Goal: Task Accomplishment & Management: Complete application form

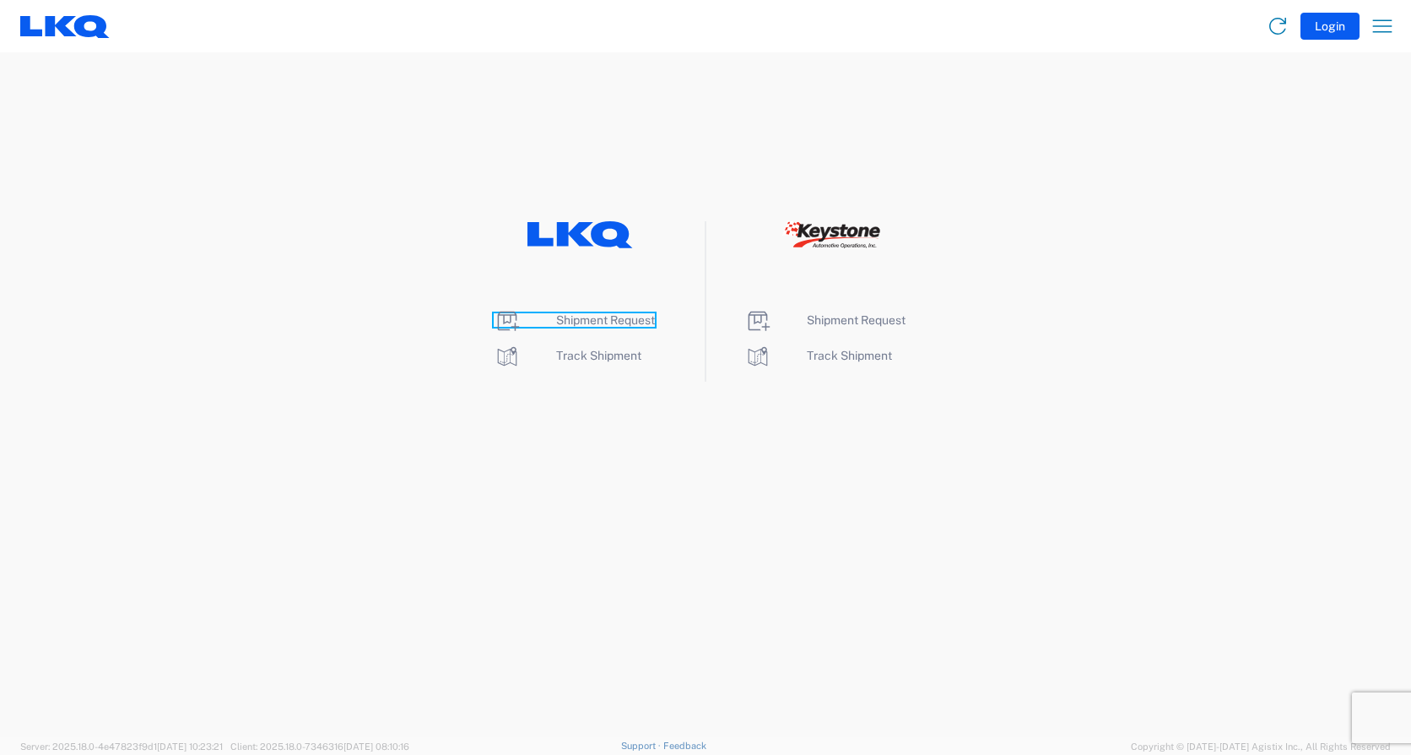
click at [611, 317] on span "Shipment Request" at bounding box center [605, 320] width 99 height 14
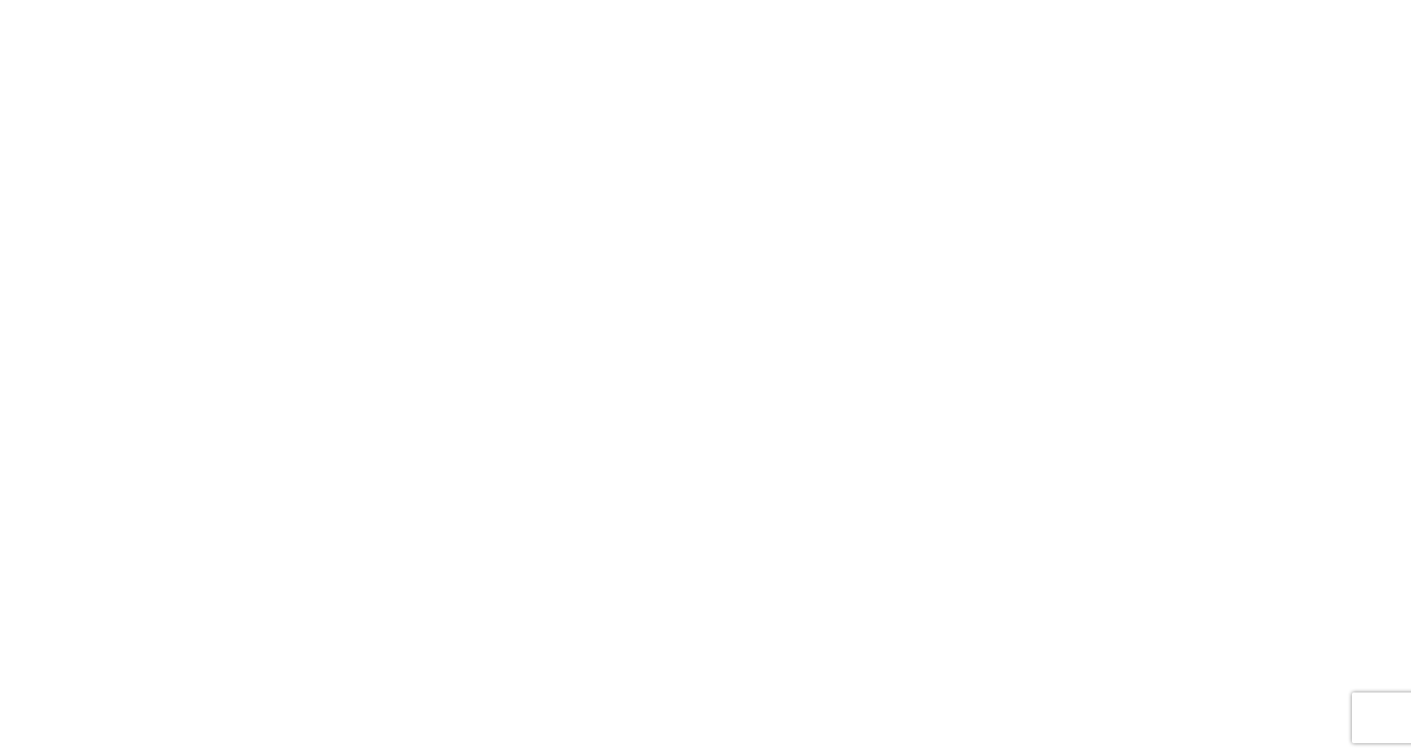
select select "FULL"
select select "LBS"
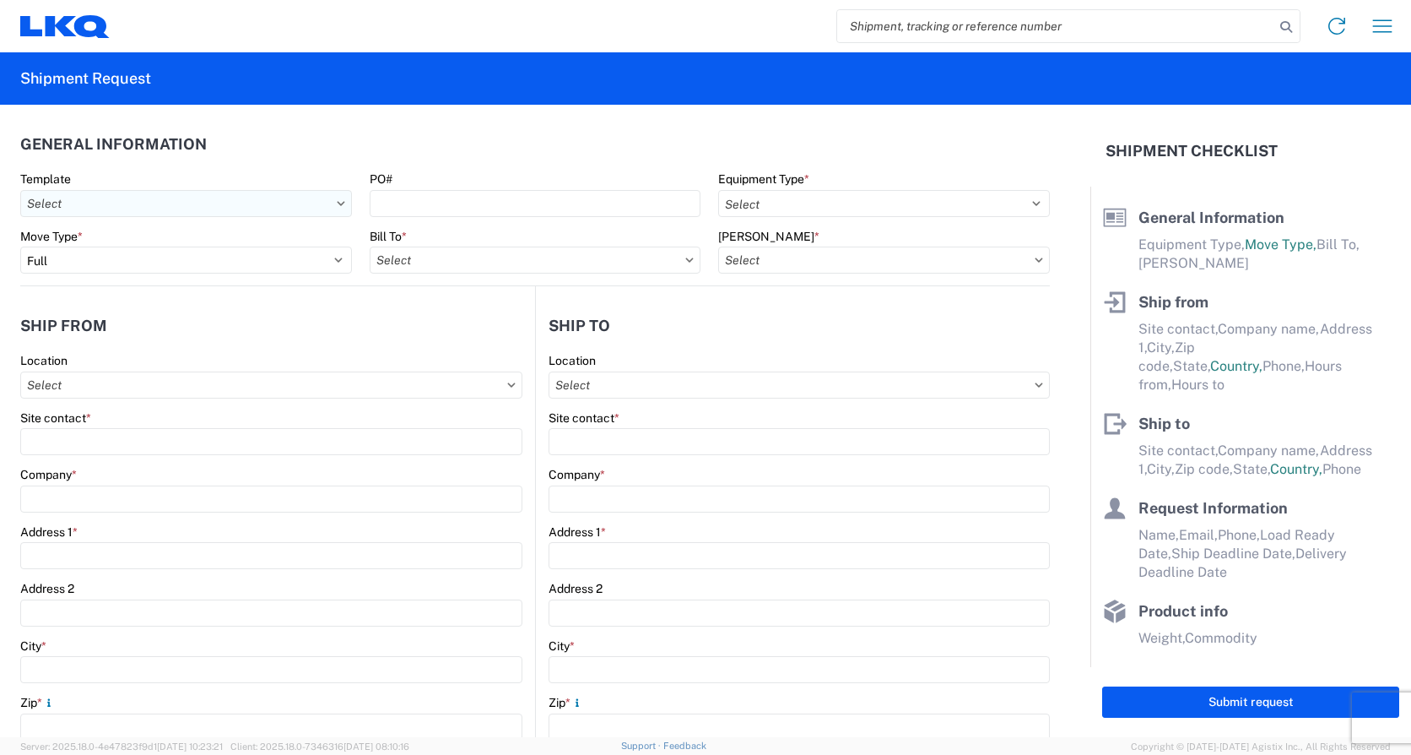
click at [139, 212] on input "Template" at bounding box center [186, 203] width 332 height 27
type input "1745"
click at [142, 276] on div "1745_Tulsa_1760_Houston" at bounding box center [171, 278] width 295 height 27
type input "1745_Tulsa_1760_Houston"
click at [466, 188] on div "PO#" at bounding box center [536, 194] width 332 height 46
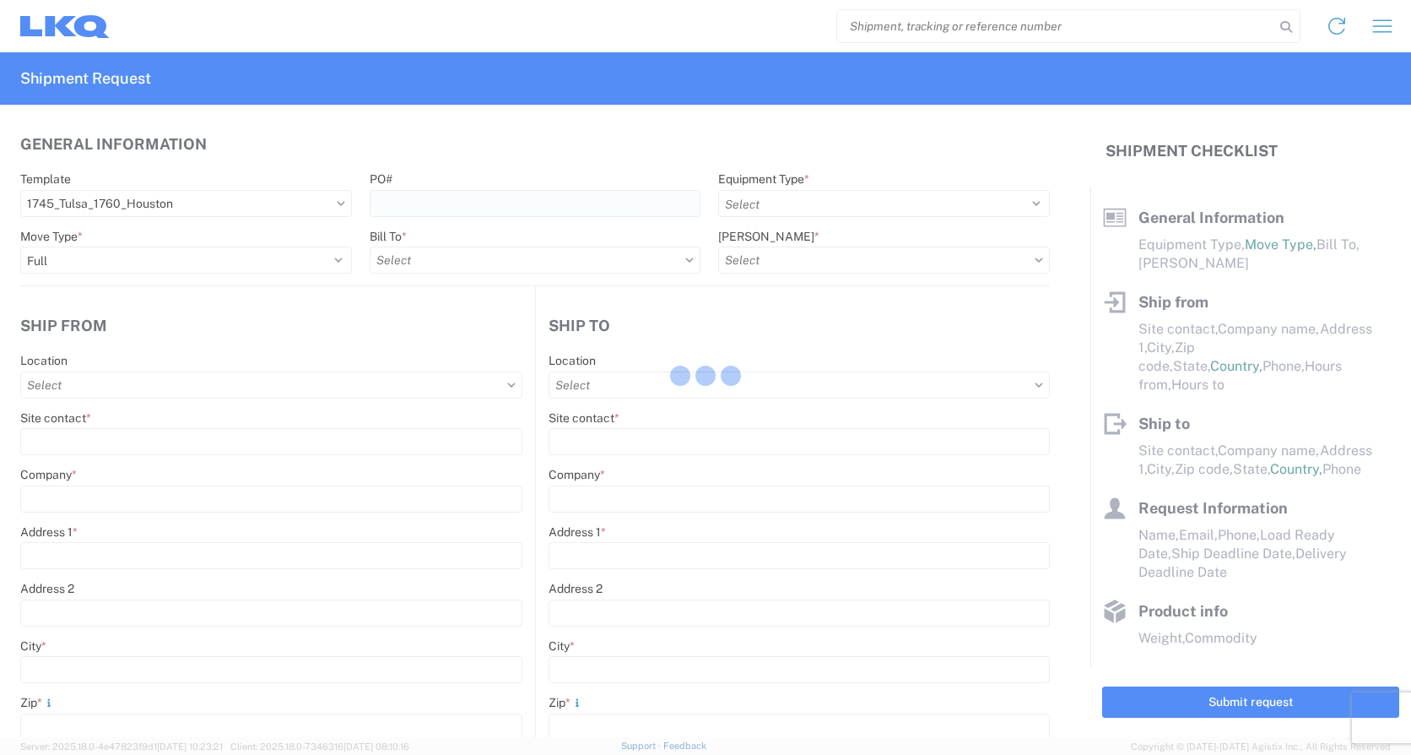
select select
type input "Shipping"
type input "LKQ Apex Auto Parts"
type input "[STREET_ADDRESS][PERSON_NAME]"
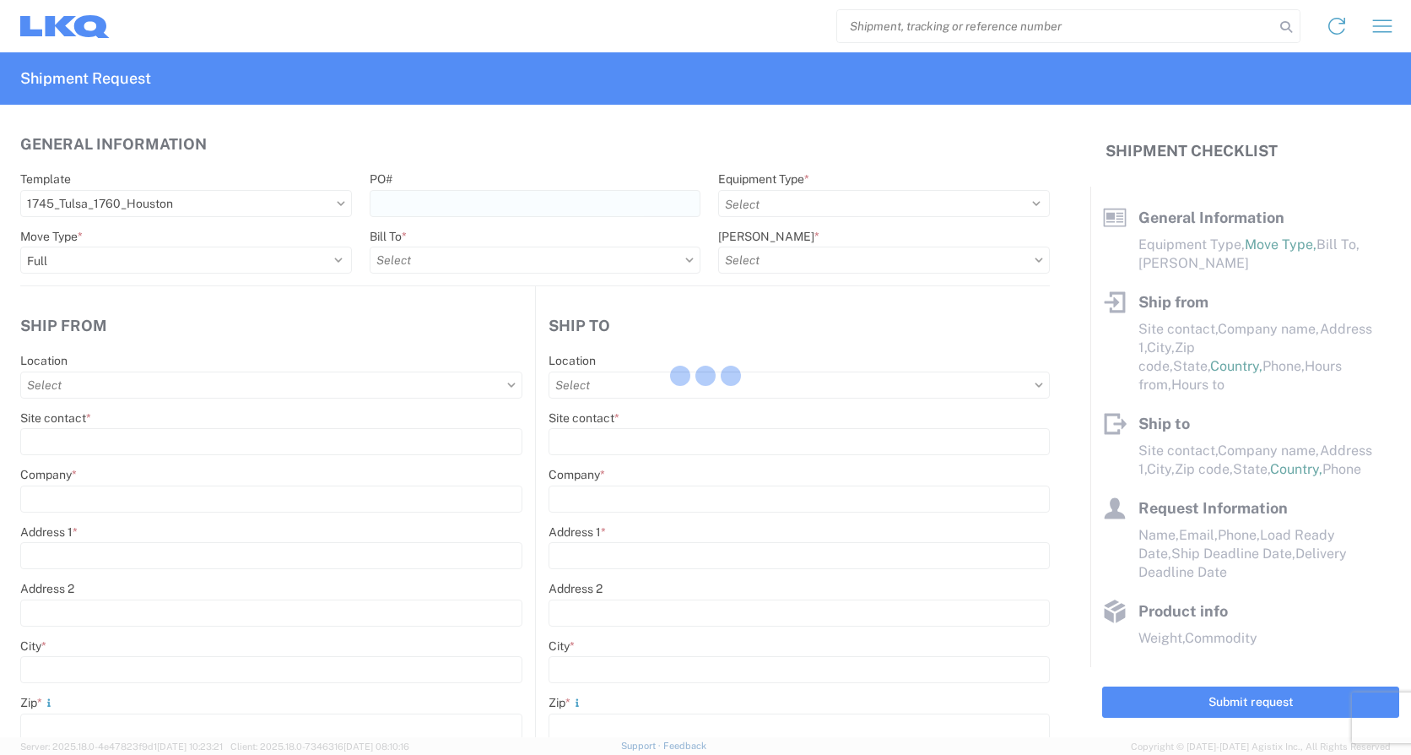
type input "Tulsa"
type input "74127"
type input "Receiving"
type input "LKQ Best Core"
type input "[STREET_ADDRESS]"
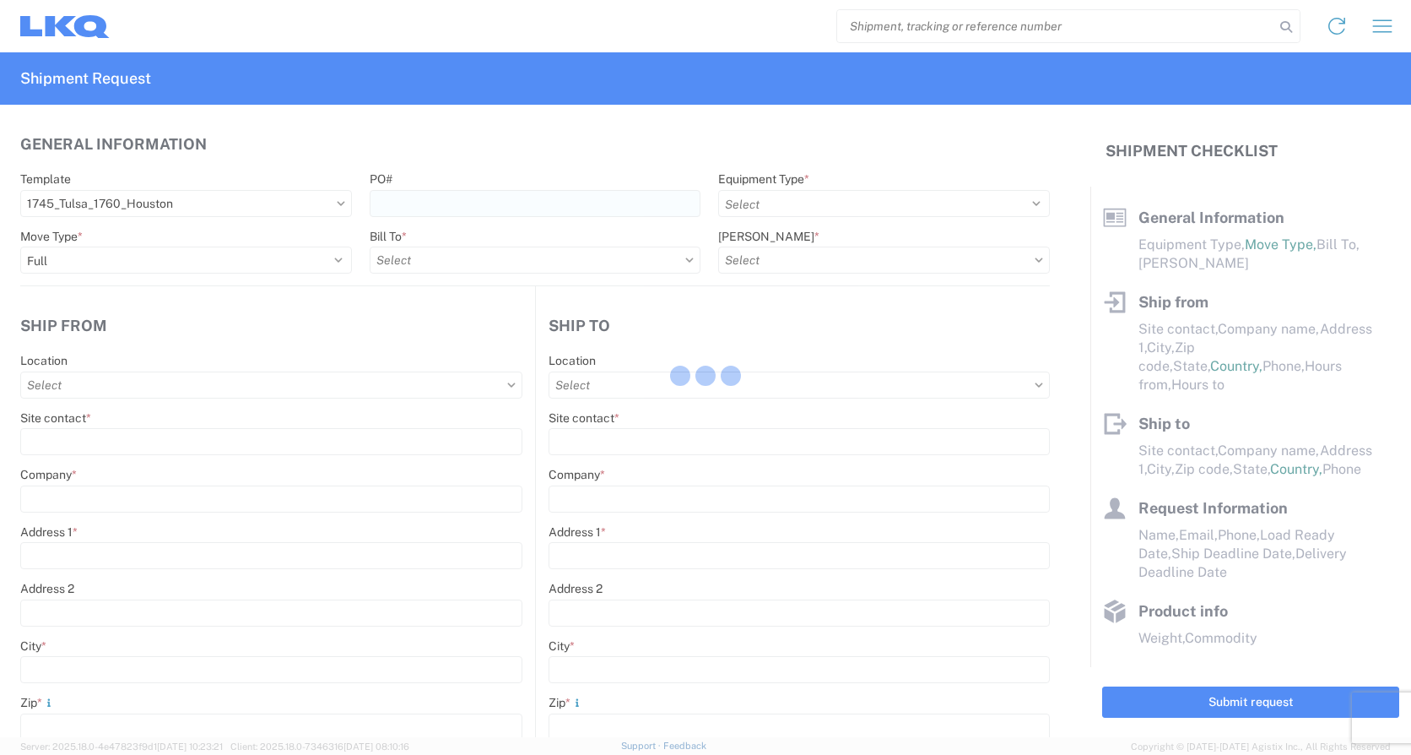
type input "[GEOGRAPHIC_DATA]"
type input "77038"
type input "[DATE]"
type input "42000"
type input "Miscellaneous (alt, comp, conv, etc)"
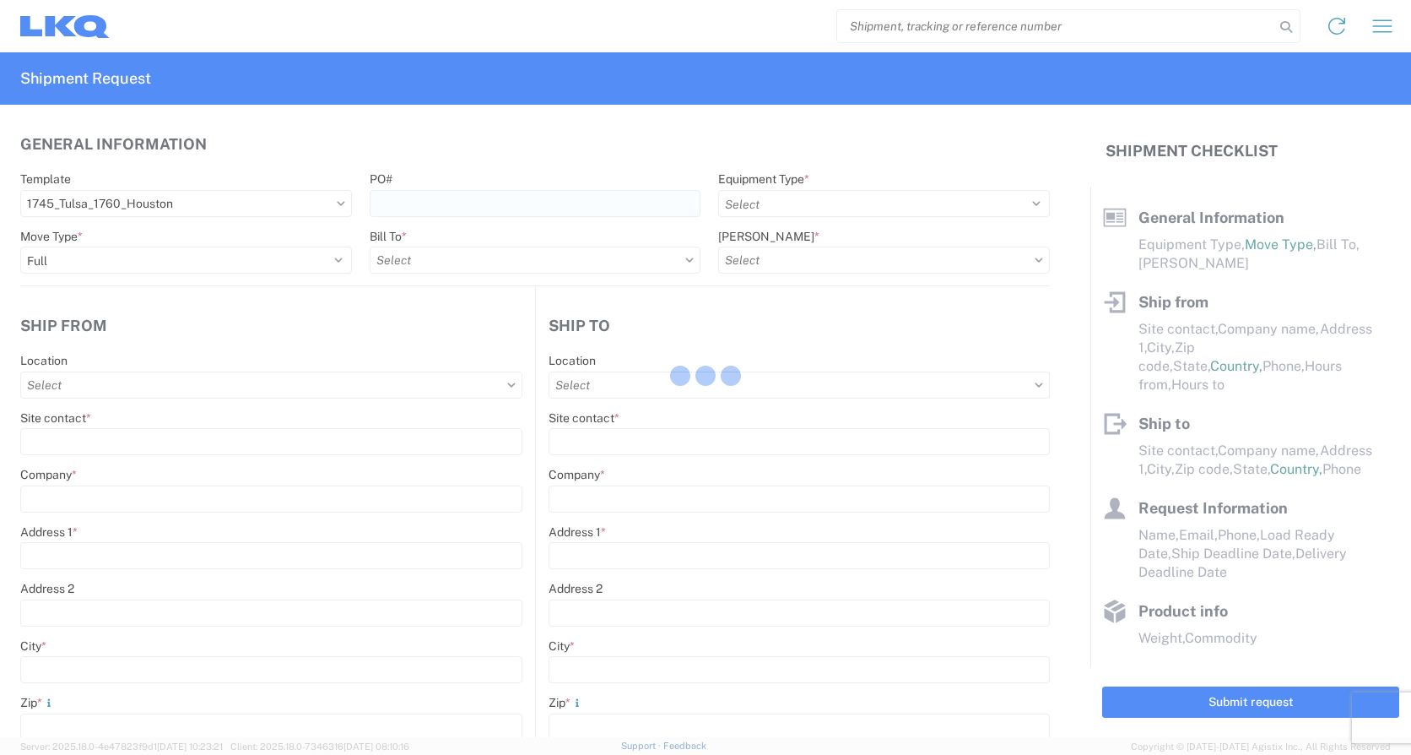
type input "1"
type input "12"
select select "IN"
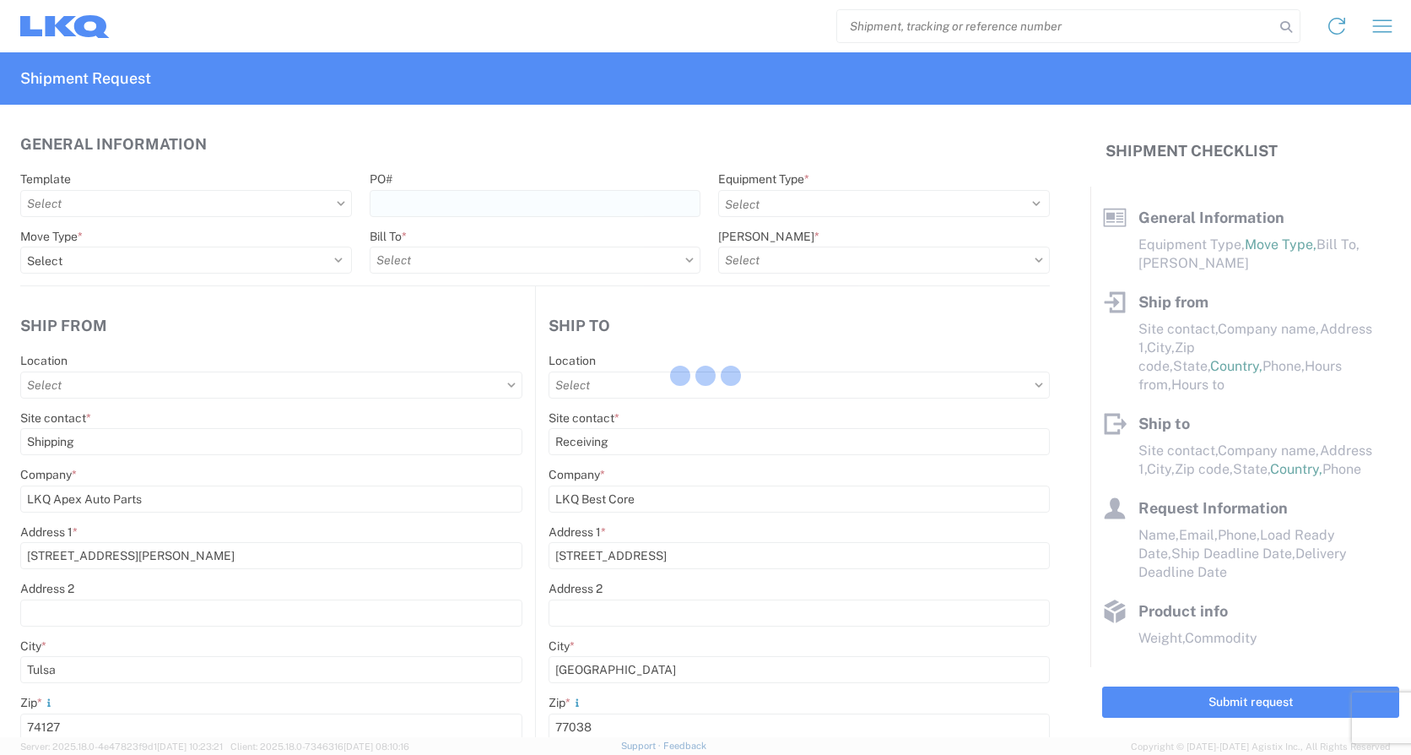
select select "US"
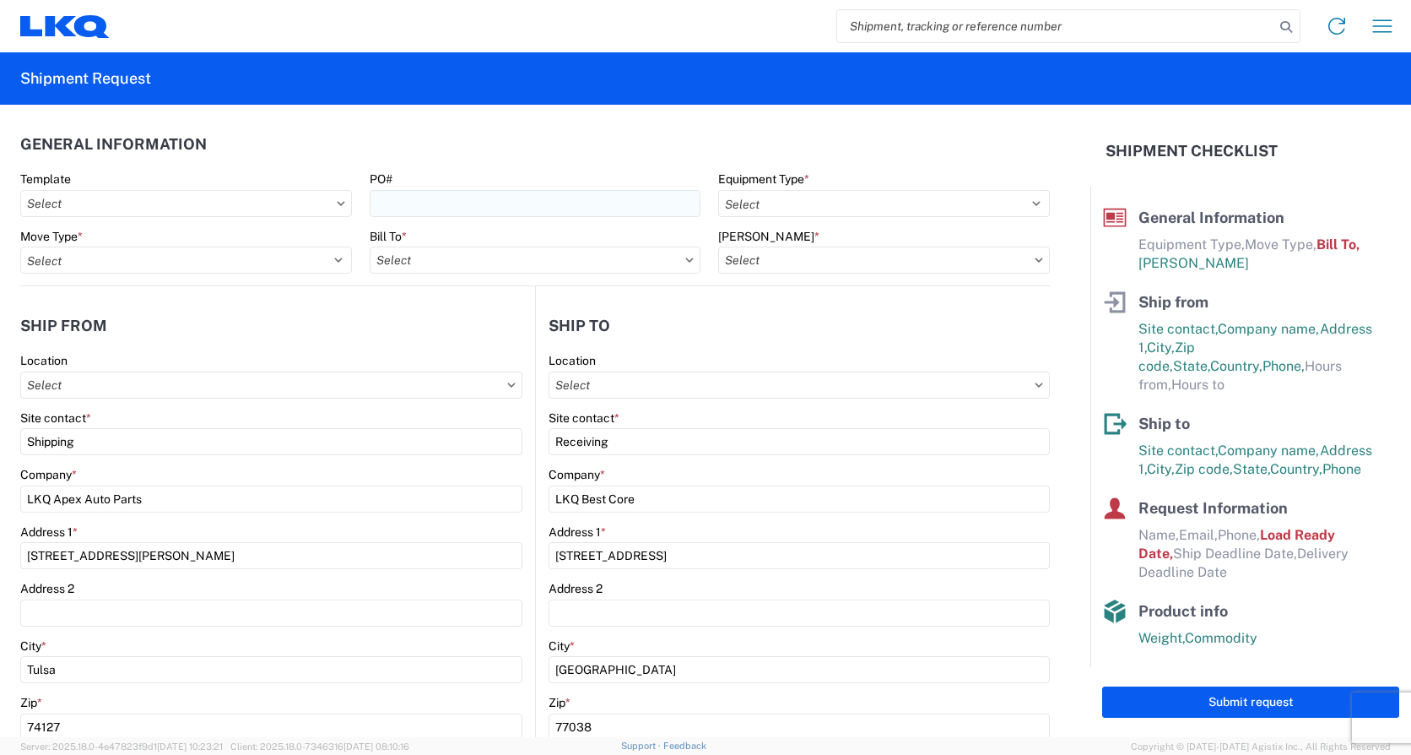
type input "1745 - LKQ Apex Auto Parts"
type input "1760 - LKQ Best Core"
type input "1760-1300-50180-0000 - 1760 Freight In - Cores"
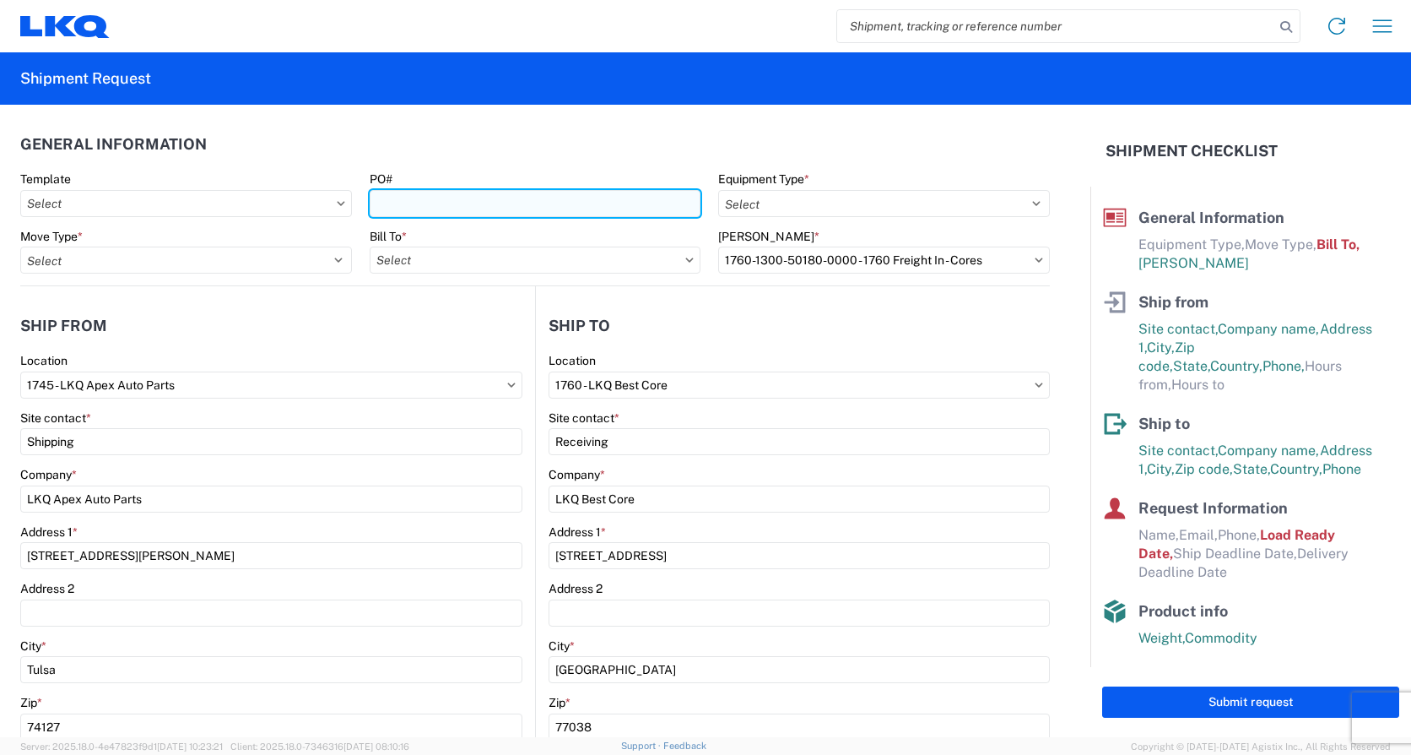
click at [482, 197] on input "PO#" at bounding box center [536, 203] width 332 height 27
type input "745-210"
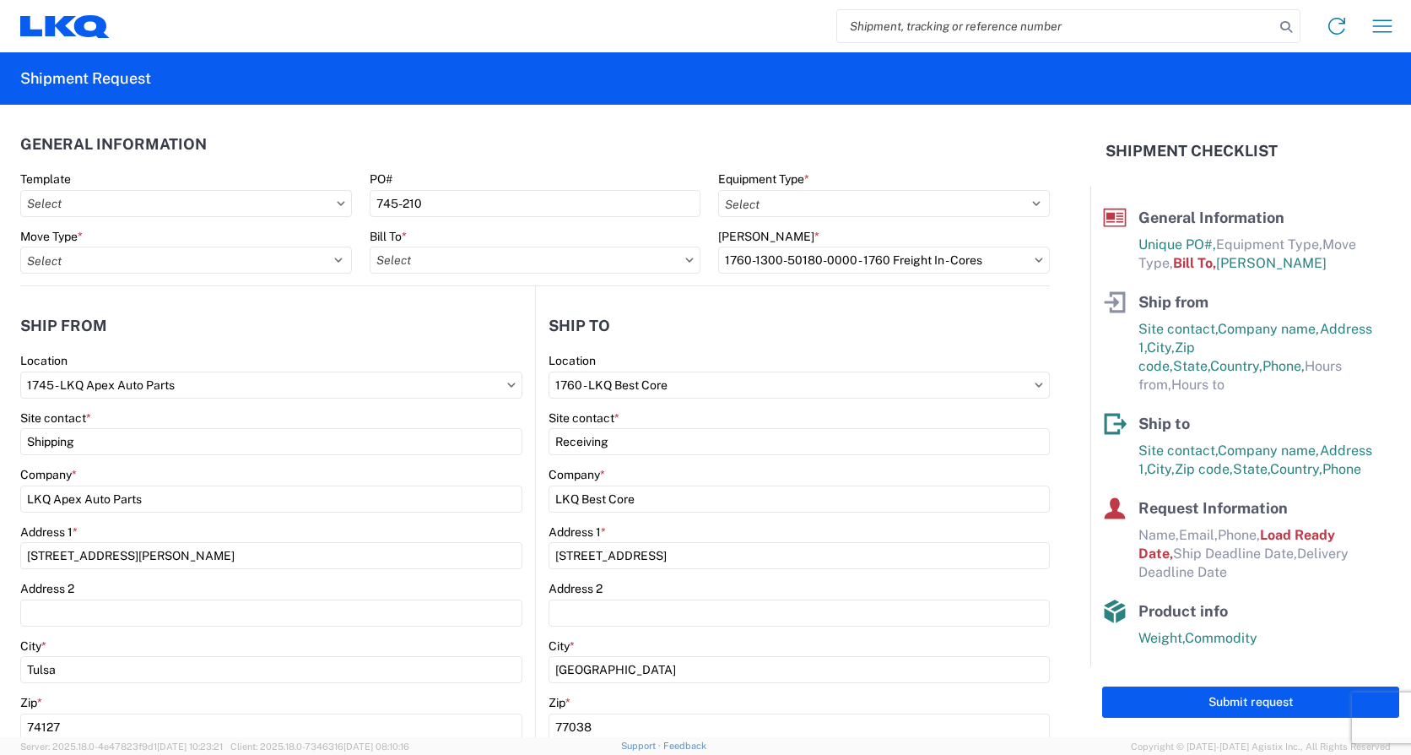
click at [796, 182] on label "Equipment Type *" at bounding box center [763, 178] width 91 height 15
click at [796, 190] on select "Select 53’ Dry Van Flatbed Dropdeck (van) Lowboy (flatbed) Rail" at bounding box center [884, 203] width 332 height 27
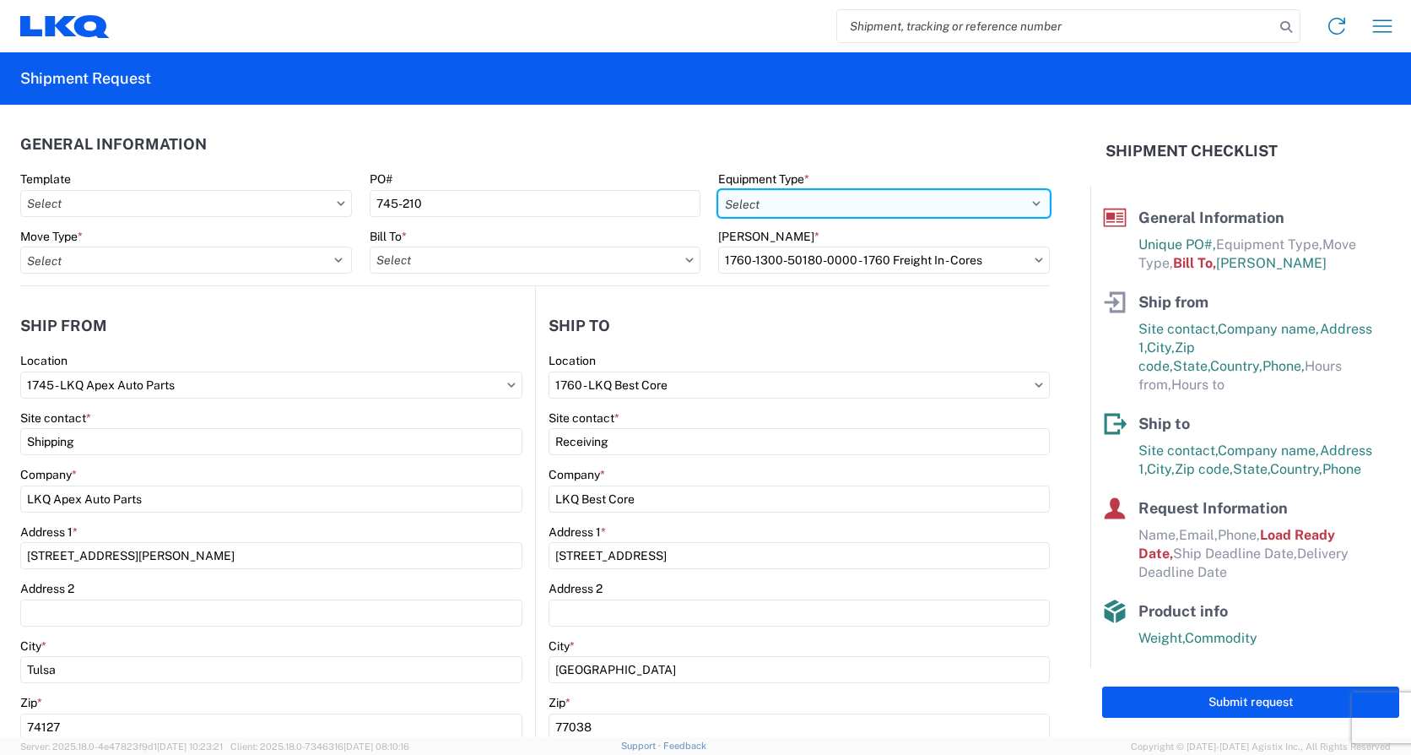
click at [838, 198] on select "Select 53’ Dry Van Flatbed Dropdeck (van) Lowboy (flatbed) Rail" at bounding box center [884, 203] width 332 height 27
select select "STDV"
click at [718, 190] on select "Select 53’ Dry Van Flatbed Dropdeck (van) Lowboy (flatbed) Rail" at bounding box center [884, 203] width 332 height 27
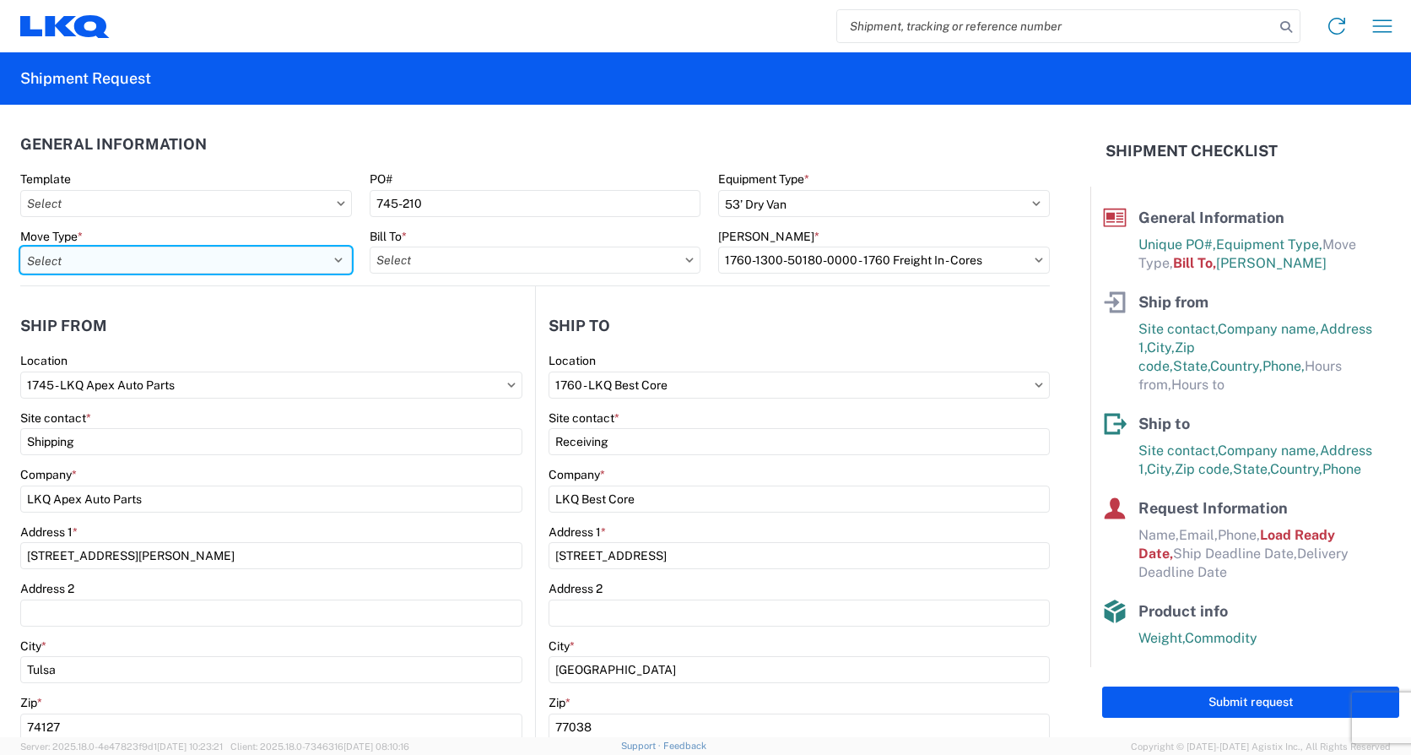
click at [166, 257] on select "Select Full Partial TL" at bounding box center [186, 259] width 332 height 27
select select "FULL"
click at [20, 246] on select "Select Full Partial TL" at bounding box center [186, 259] width 332 height 27
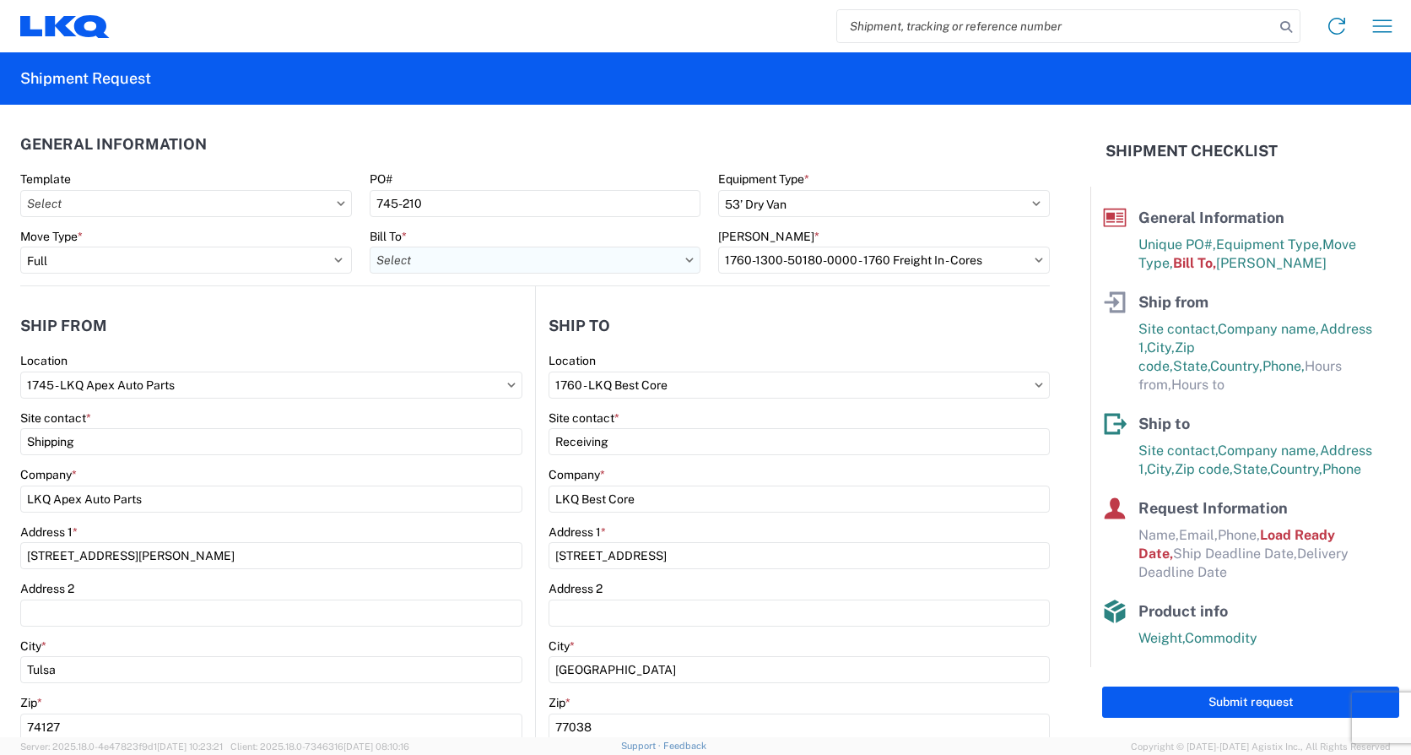
click at [454, 257] on input "Bill To *" at bounding box center [536, 259] width 332 height 27
type input "1760"
click at [466, 332] on div "1760 - LKQ Best Core" at bounding box center [517, 335] width 295 height 27
type input "1760 - LKQ Best Core"
click at [811, 257] on input "[PERSON_NAME] *" at bounding box center [884, 259] width 332 height 27
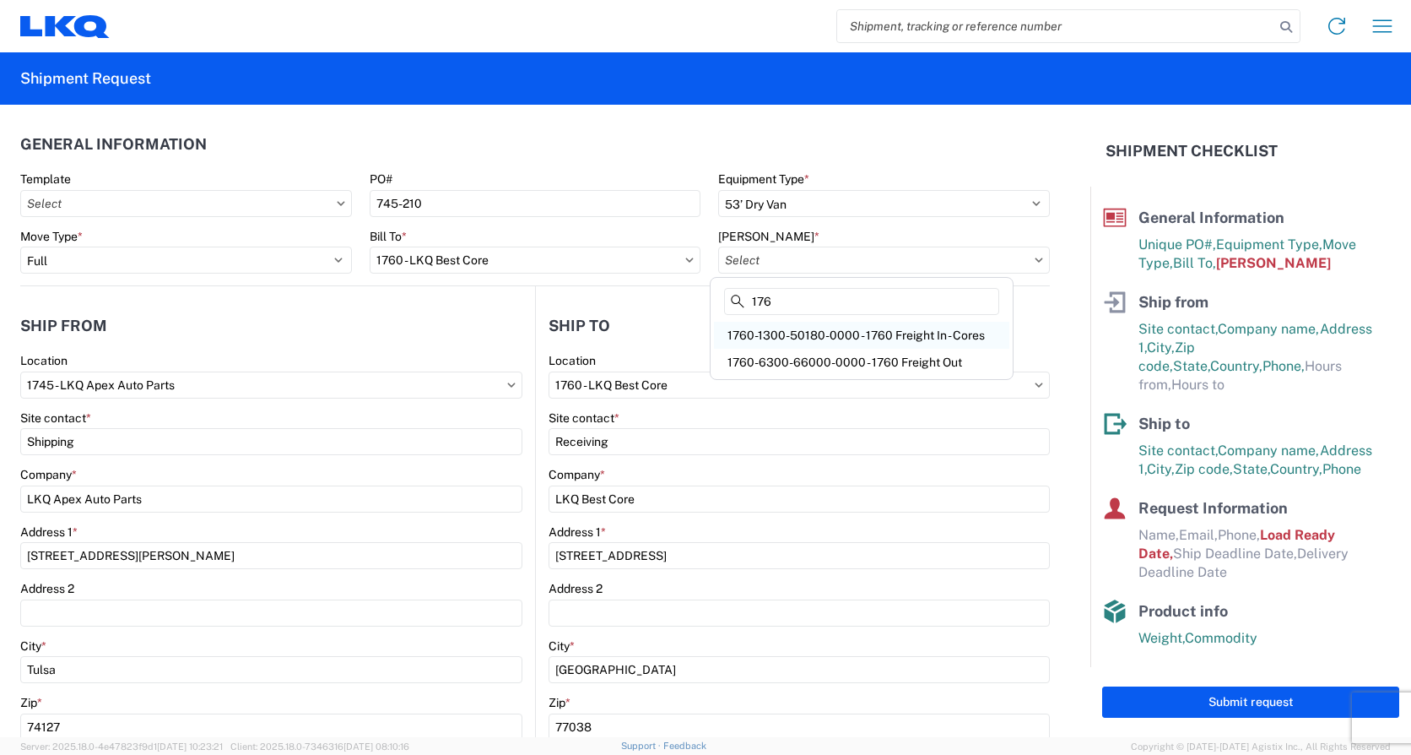
type input "176"
click at [922, 332] on div "1760-1300-50180-0000 - 1760 Freight In - Cores" at bounding box center [861, 335] width 295 height 27
type input "1760-1300-50180-0000 - 1760 Freight In - Cores"
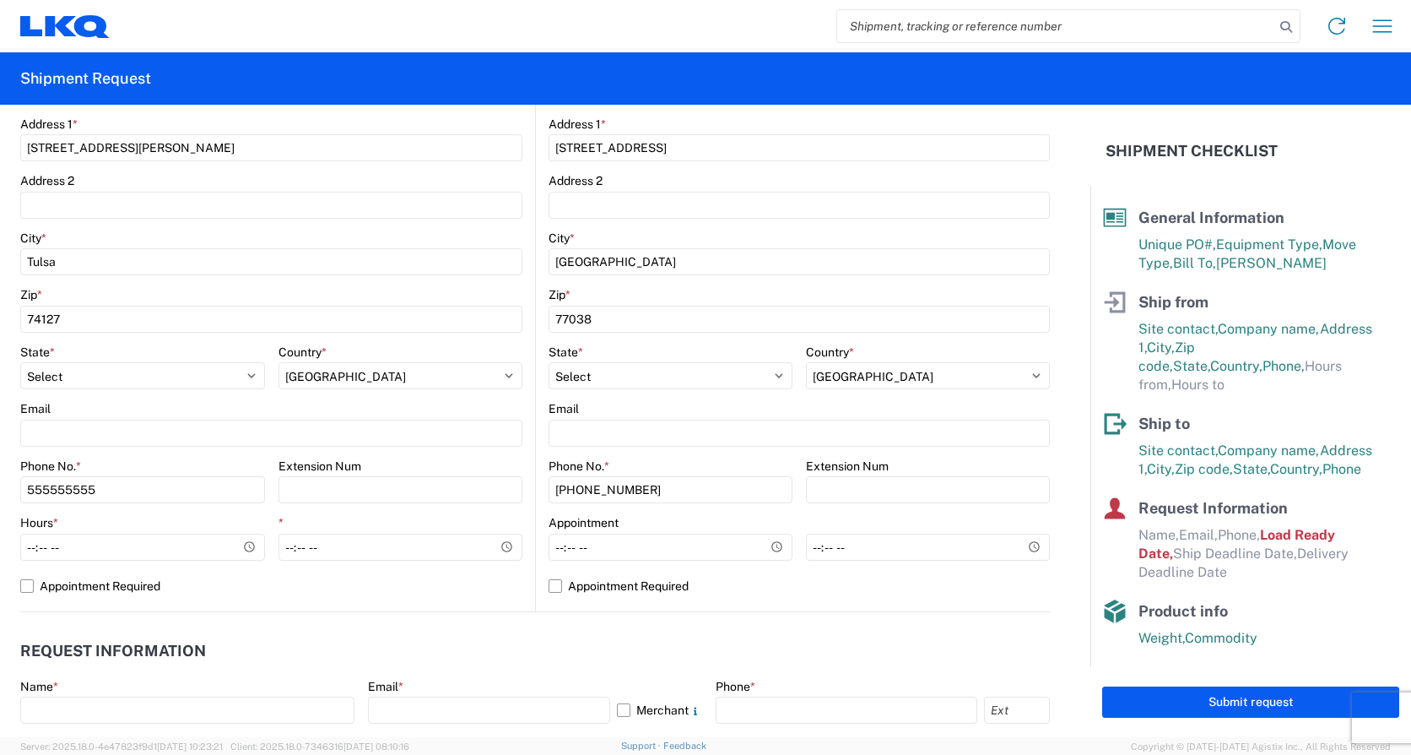
scroll to position [422, 0]
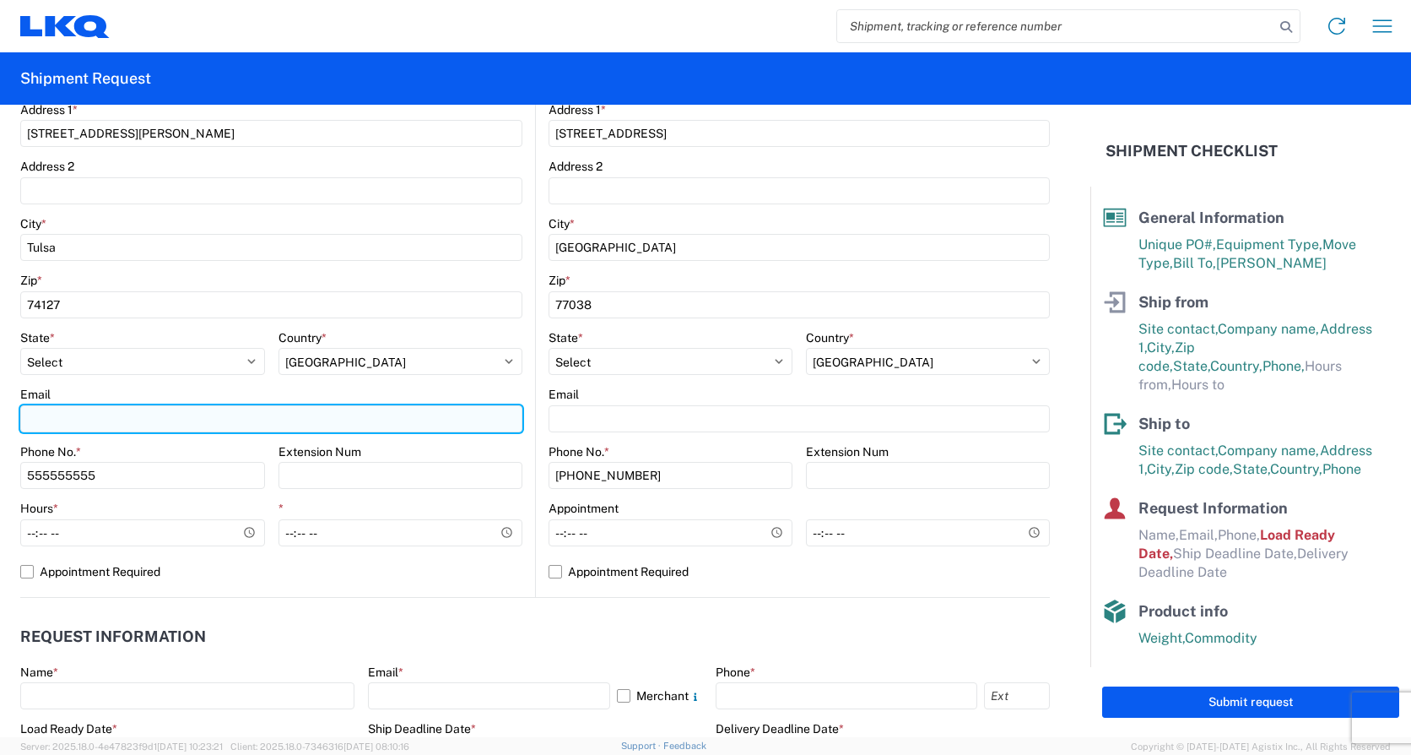
click at [130, 416] on input "Email" at bounding box center [271, 418] width 502 height 27
type input "[EMAIL_ADDRESS][DOMAIN_NAME]"
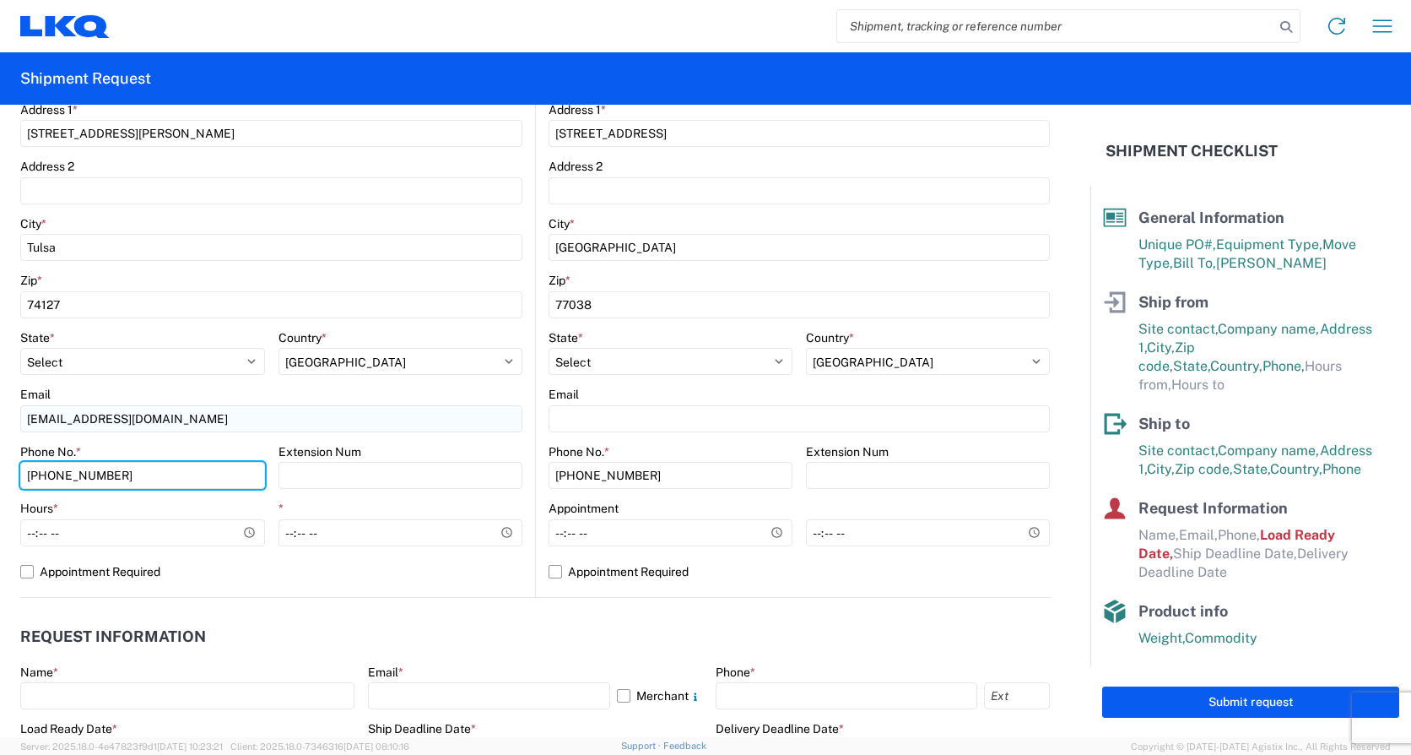
type input "[PHONE_NUMBER]"
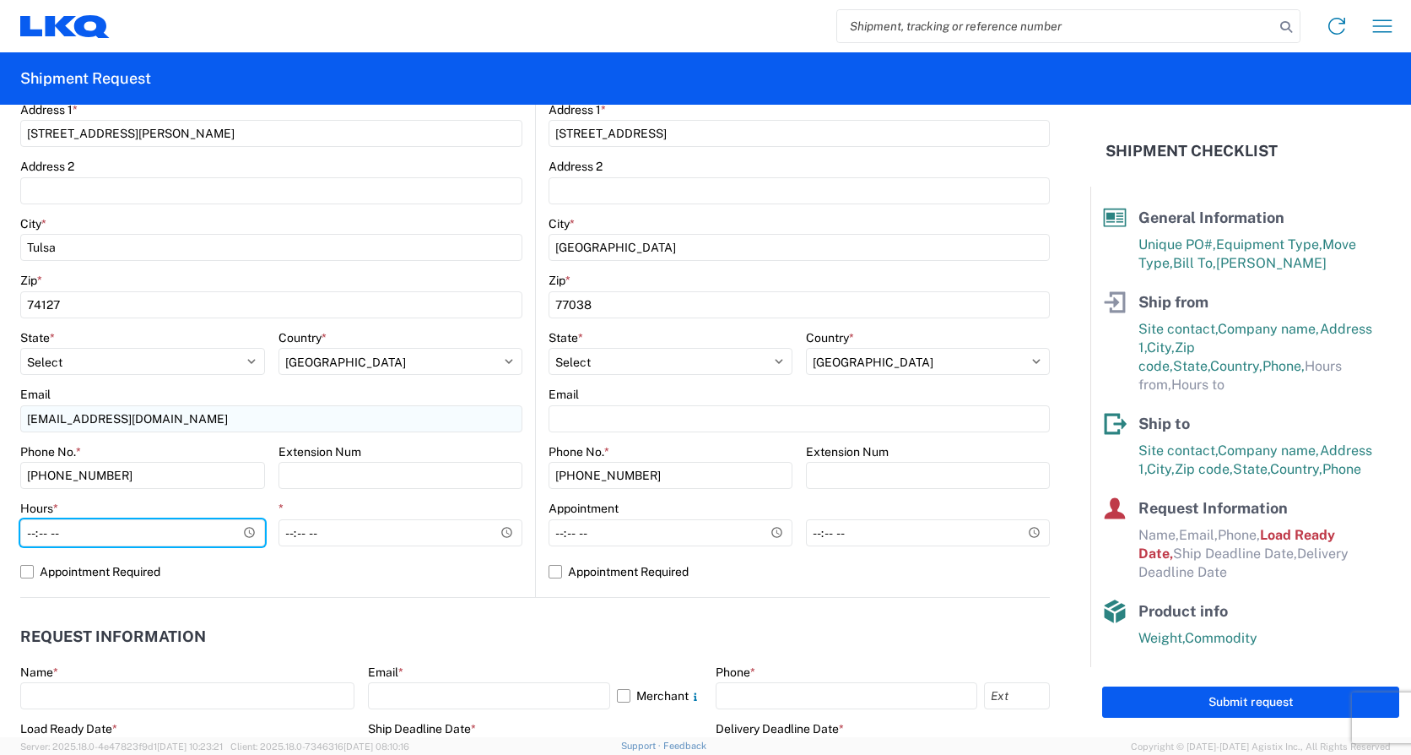
type input "07:00"
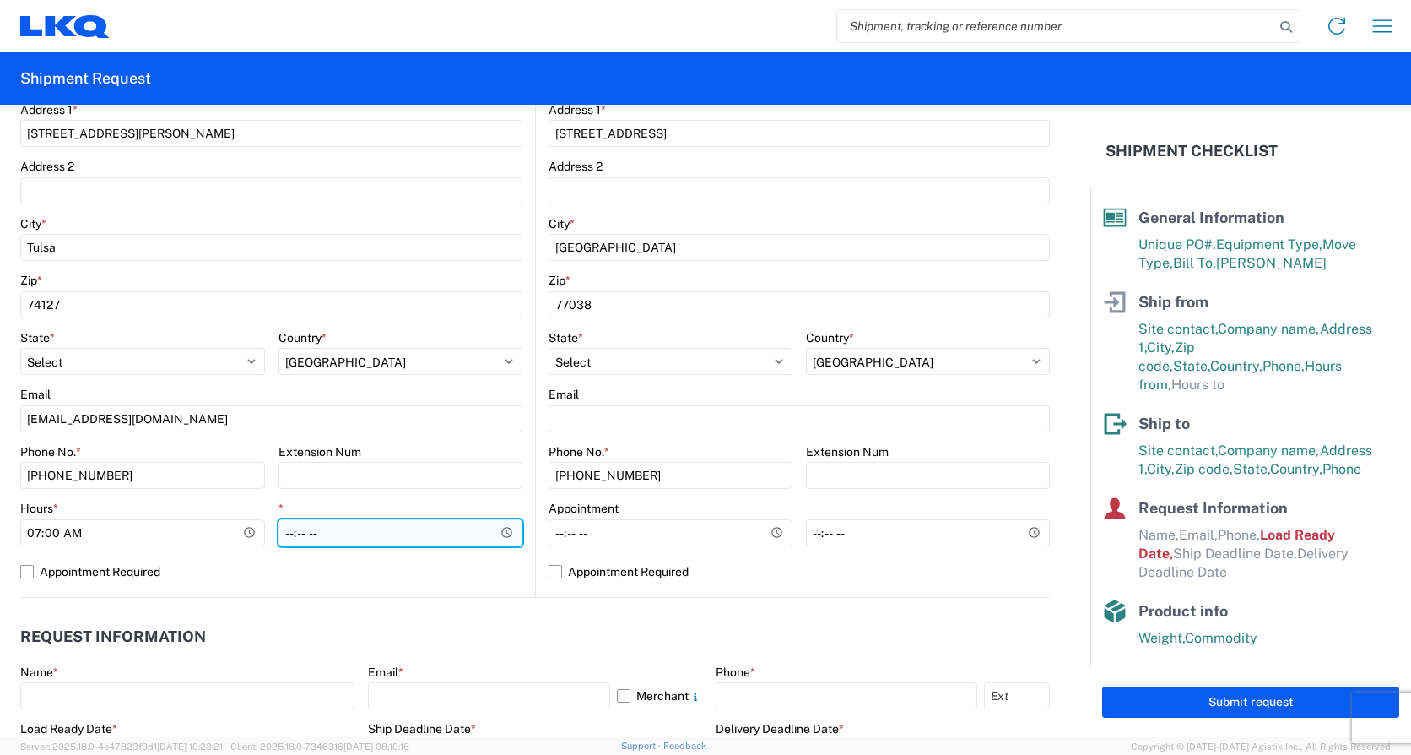
click at [290, 533] on input "*" at bounding box center [401, 532] width 245 height 27
type input "13:00"
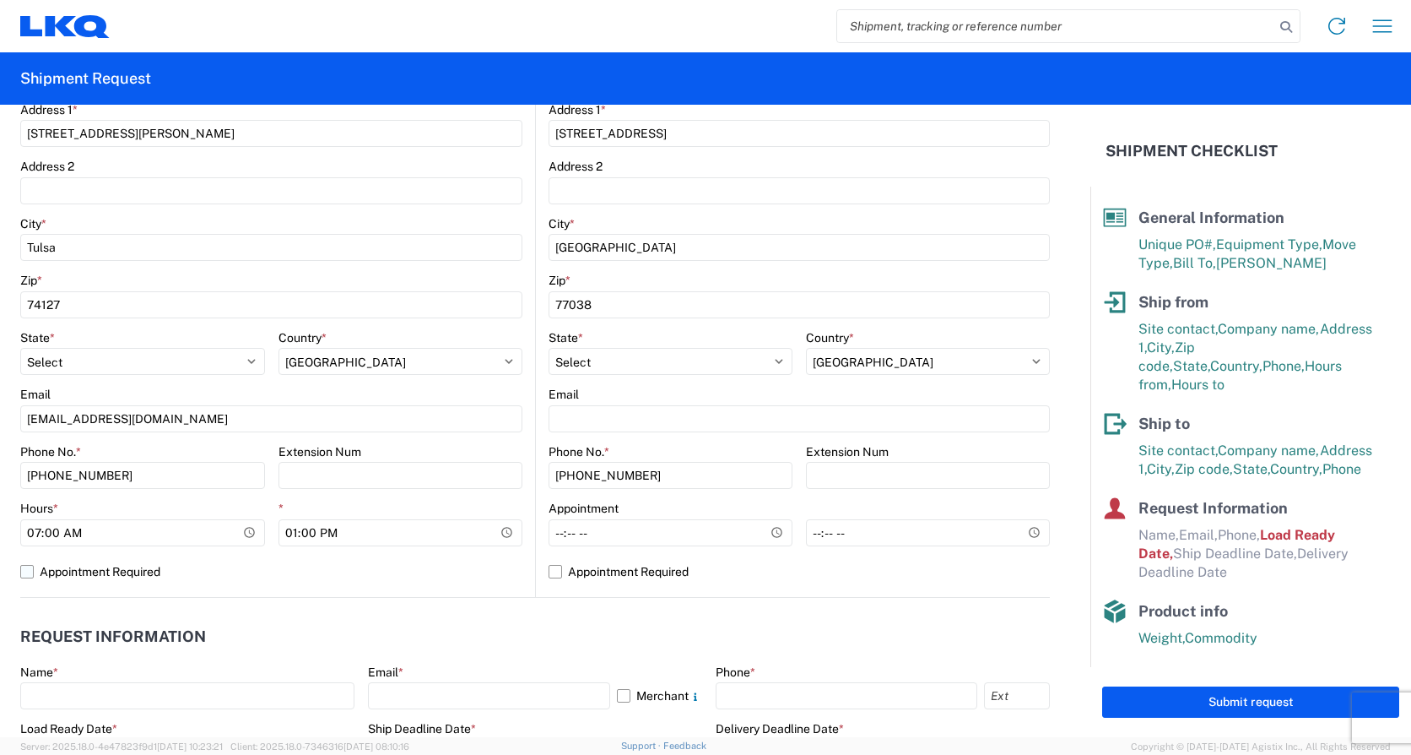
click at [32, 571] on label "Appointment Required" at bounding box center [271, 571] width 502 height 27
click at [0, 0] on input "Appointment Required" at bounding box center [0, 0] width 0 height 0
select select "US"
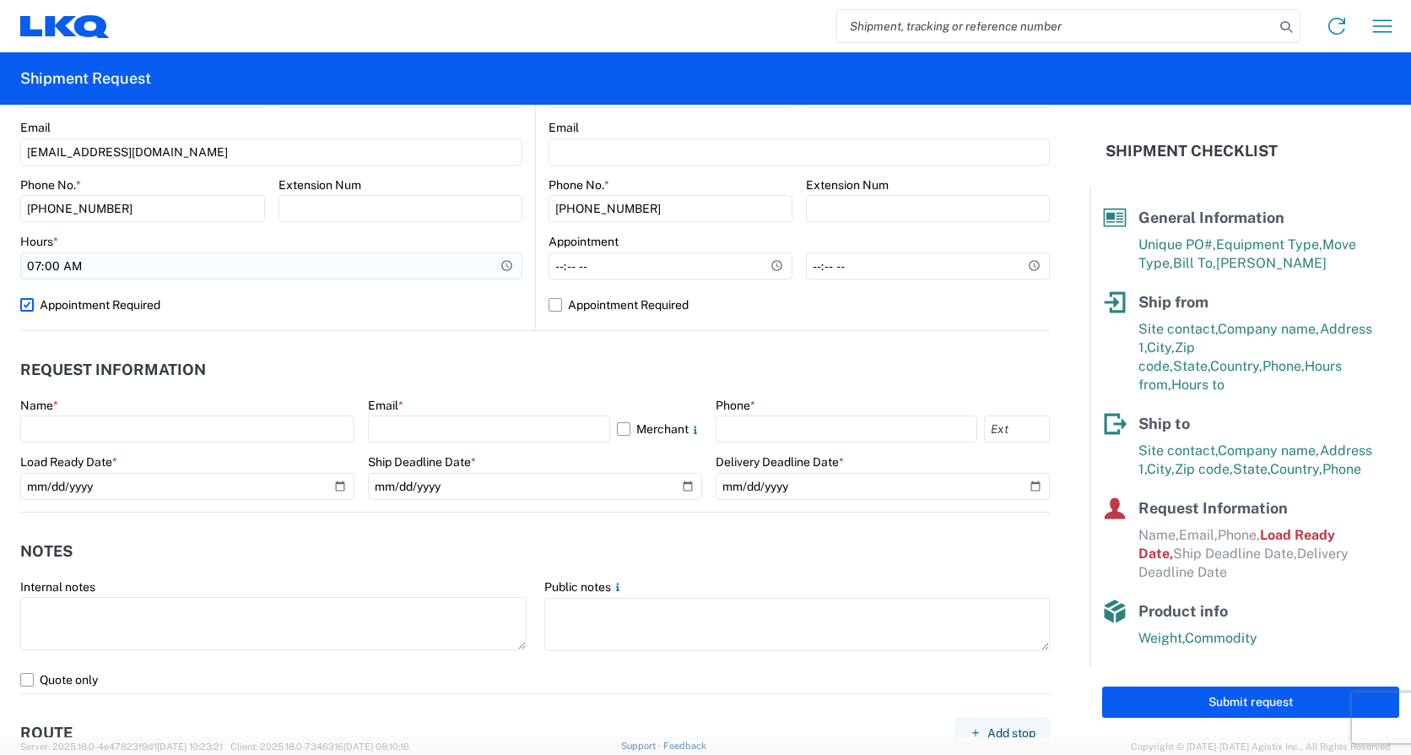
scroll to position [760, 0]
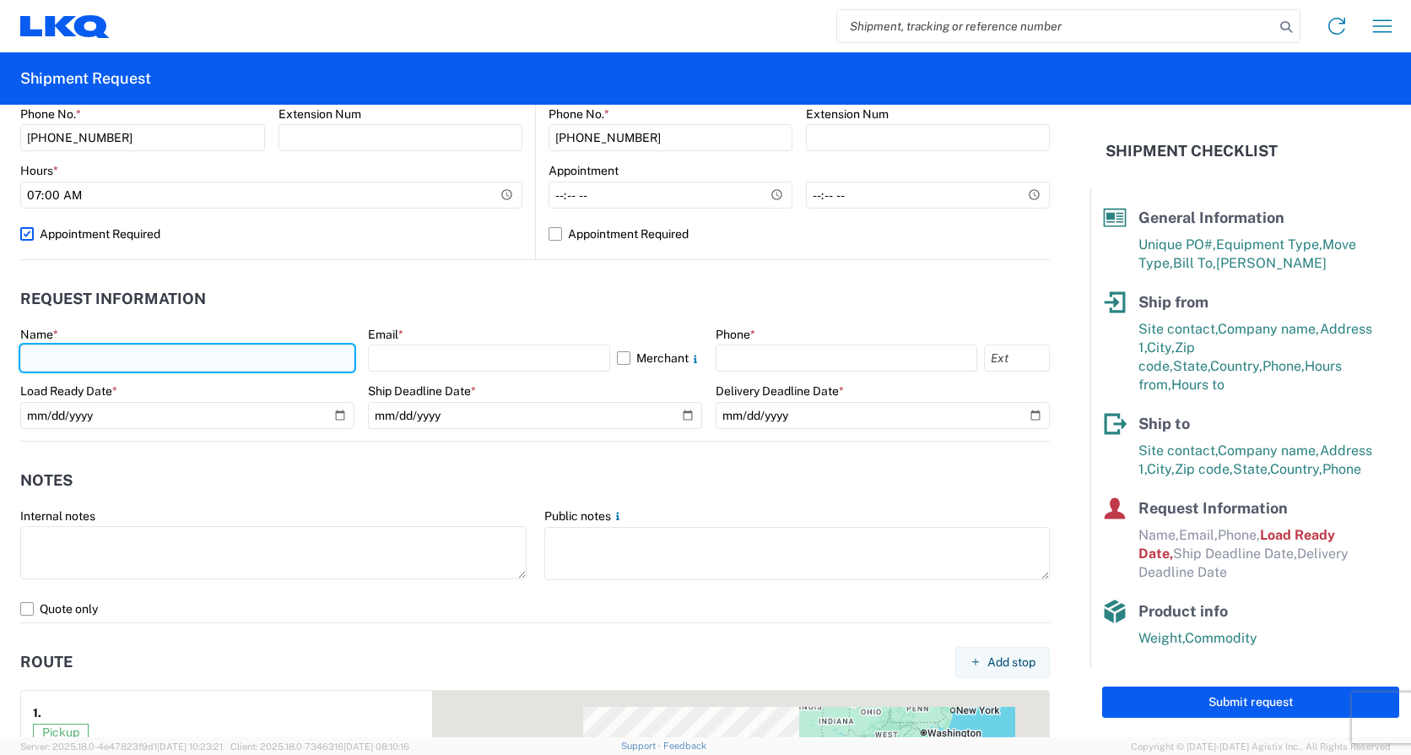
click at [90, 353] on input "text" at bounding box center [187, 357] width 334 height 27
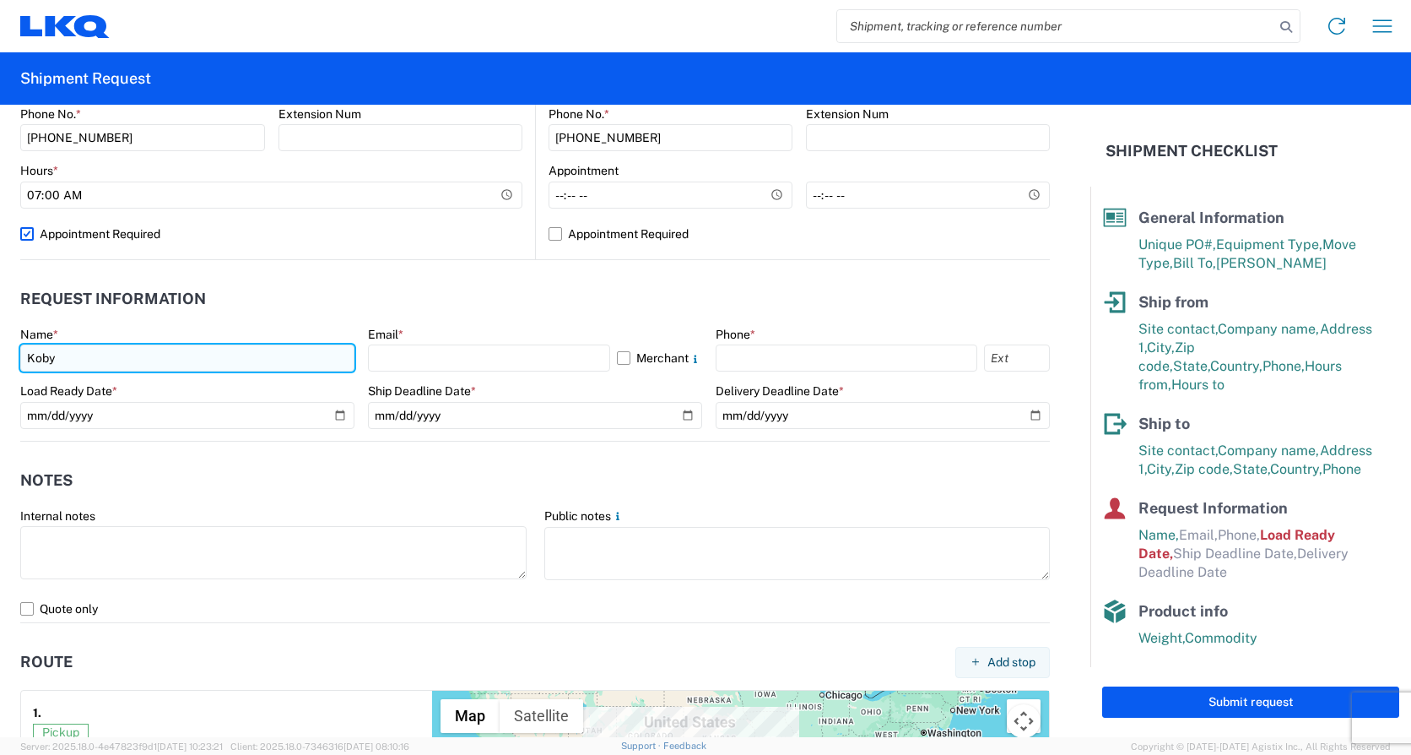
type input "[PERSON_NAME]"
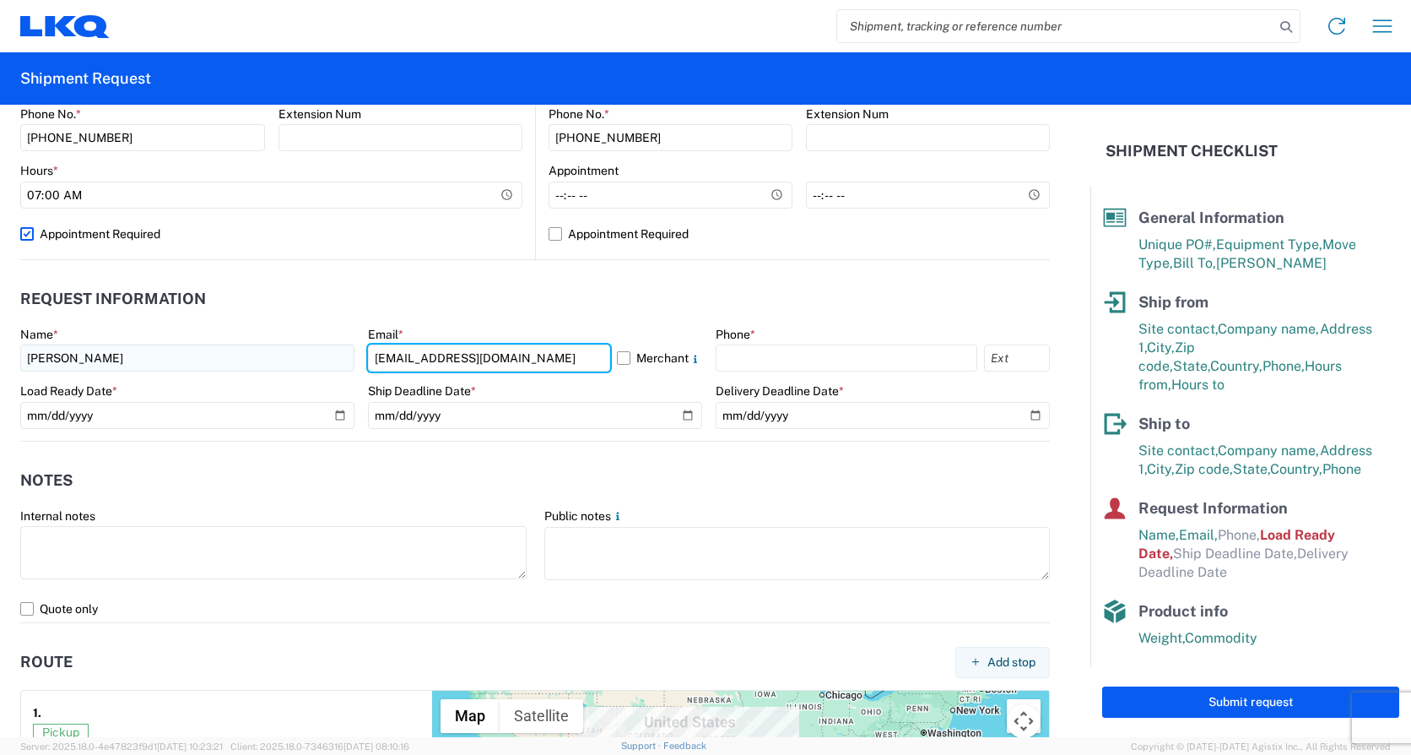
type input "[EMAIL_ADDRESS][DOMAIN_NAME]"
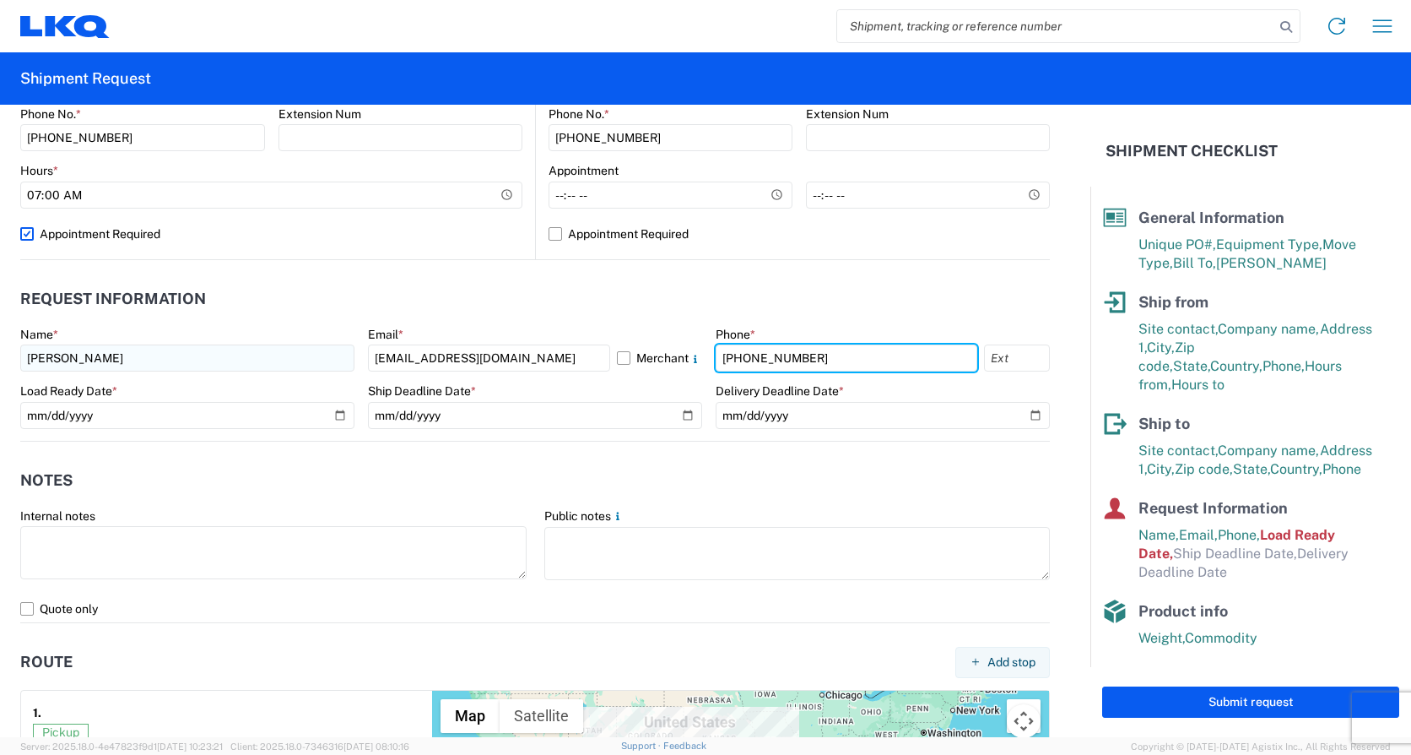
type input "[PHONE_NUMBER]"
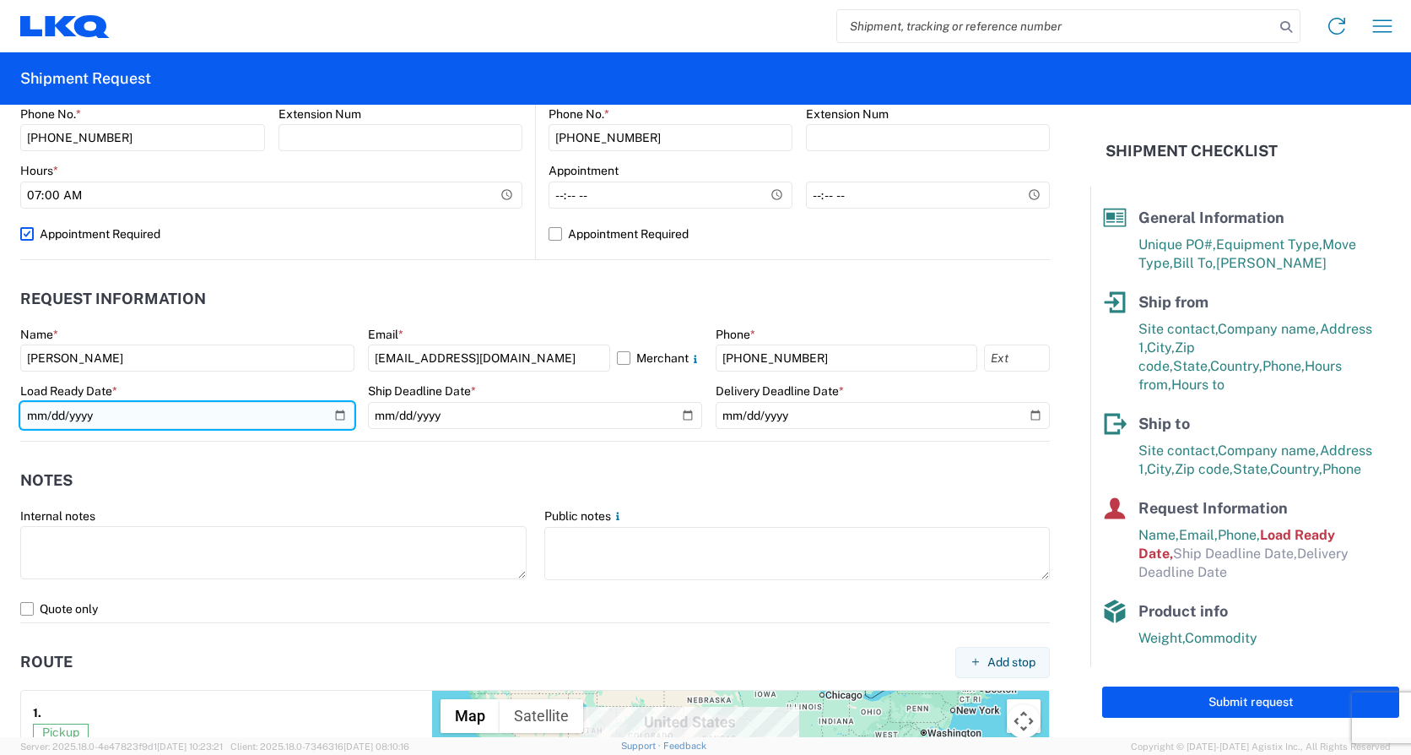
click at [333, 413] on input "[DATE]" at bounding box center [187, 415] width 334 height 27
type input "[DATE]"
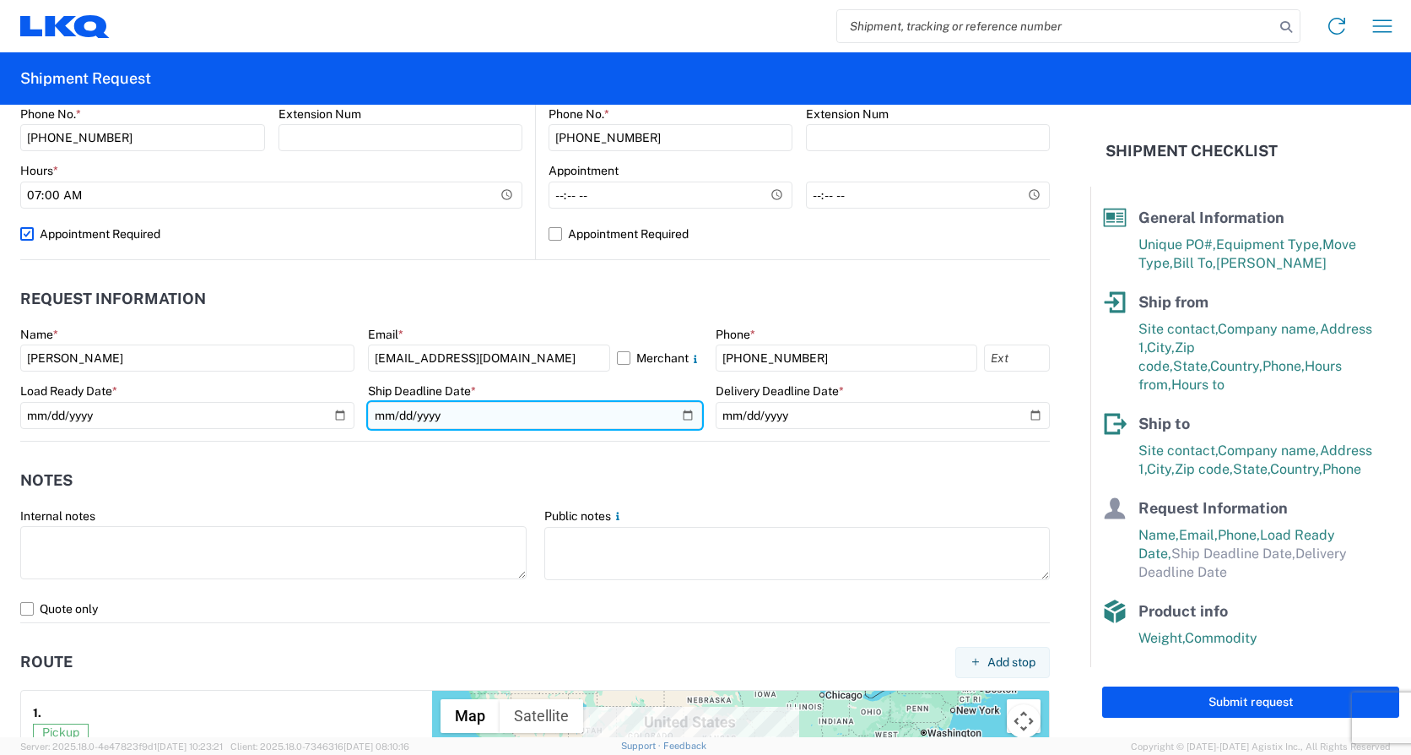
click at [680, 413] on input "date" at bounding box center [535, 415] width 334 height 27
type input "[DATE]"
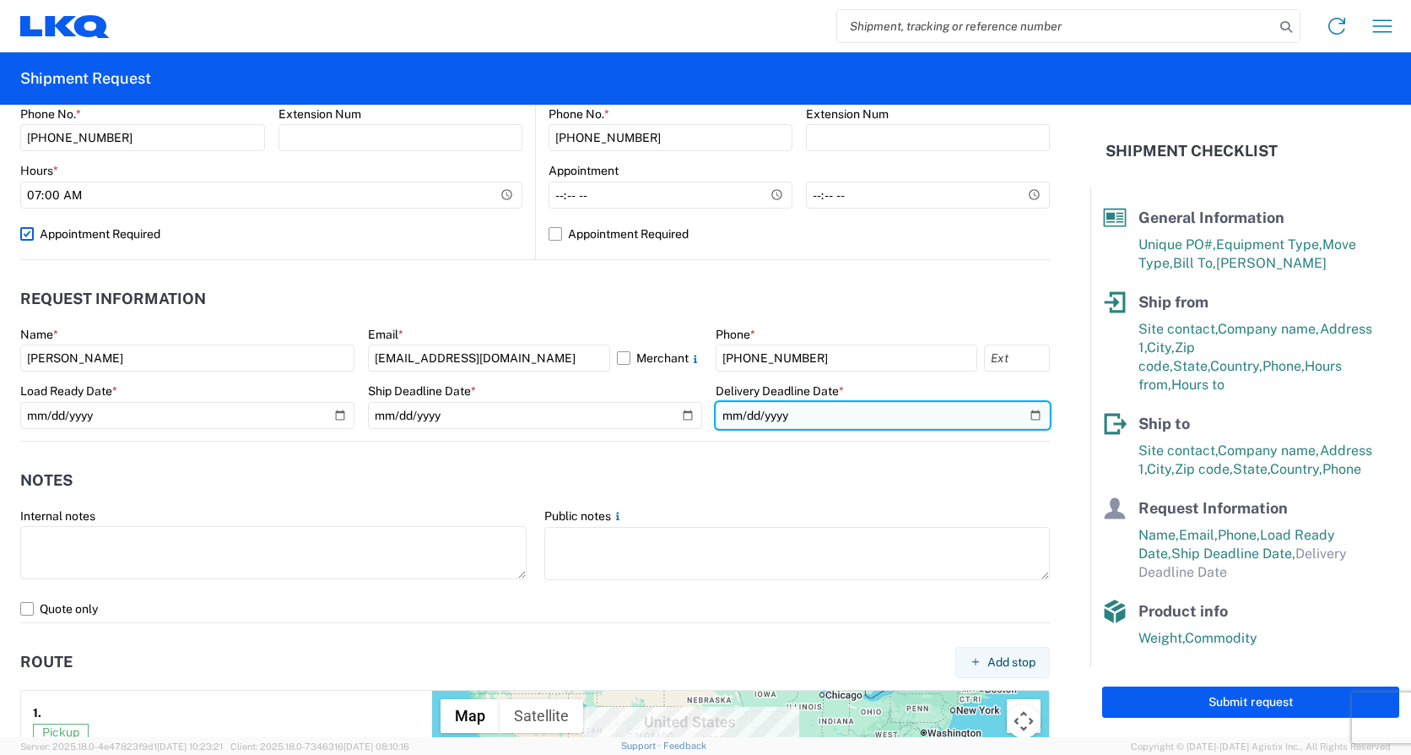
click at [1023, 414] on input "date" at bounding box center [883, 415] width 334 height 27
type input "[DATE]"
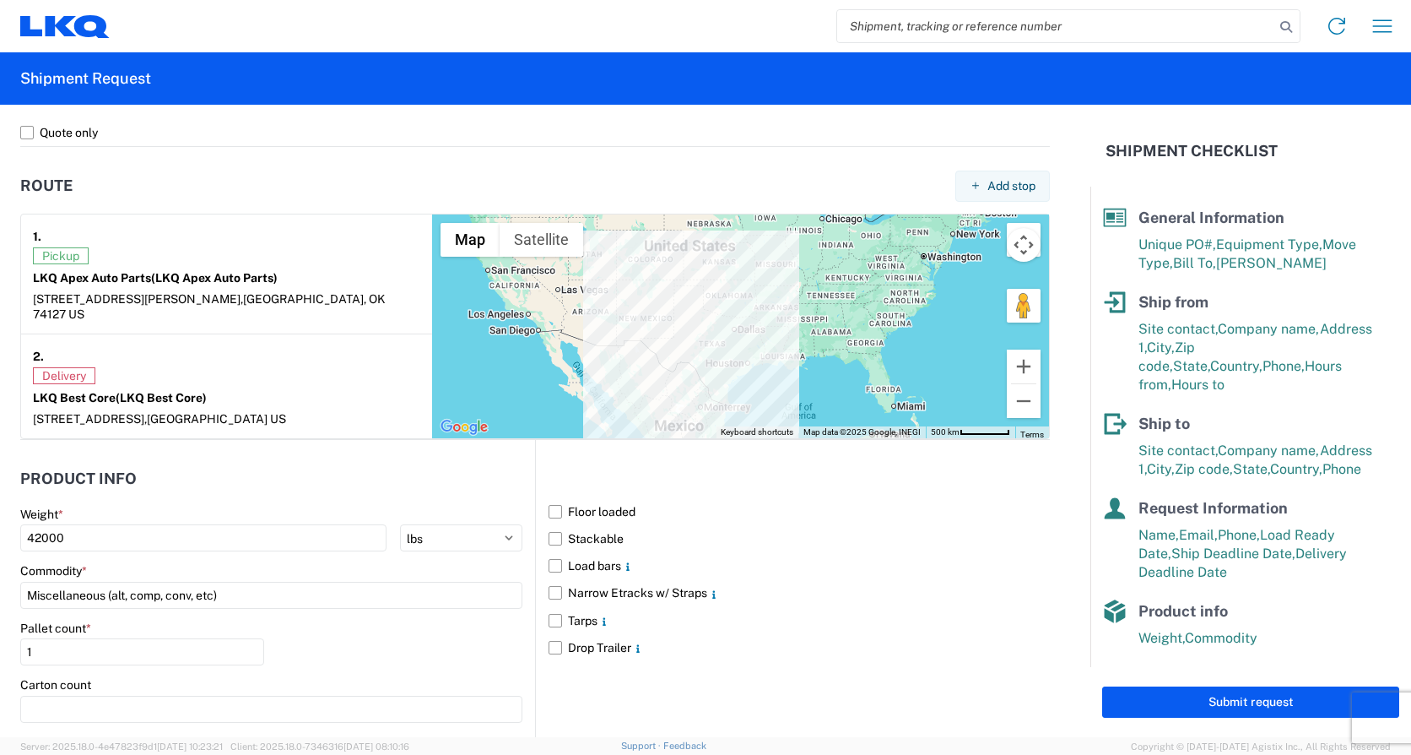
scroll to position [1266, 0]
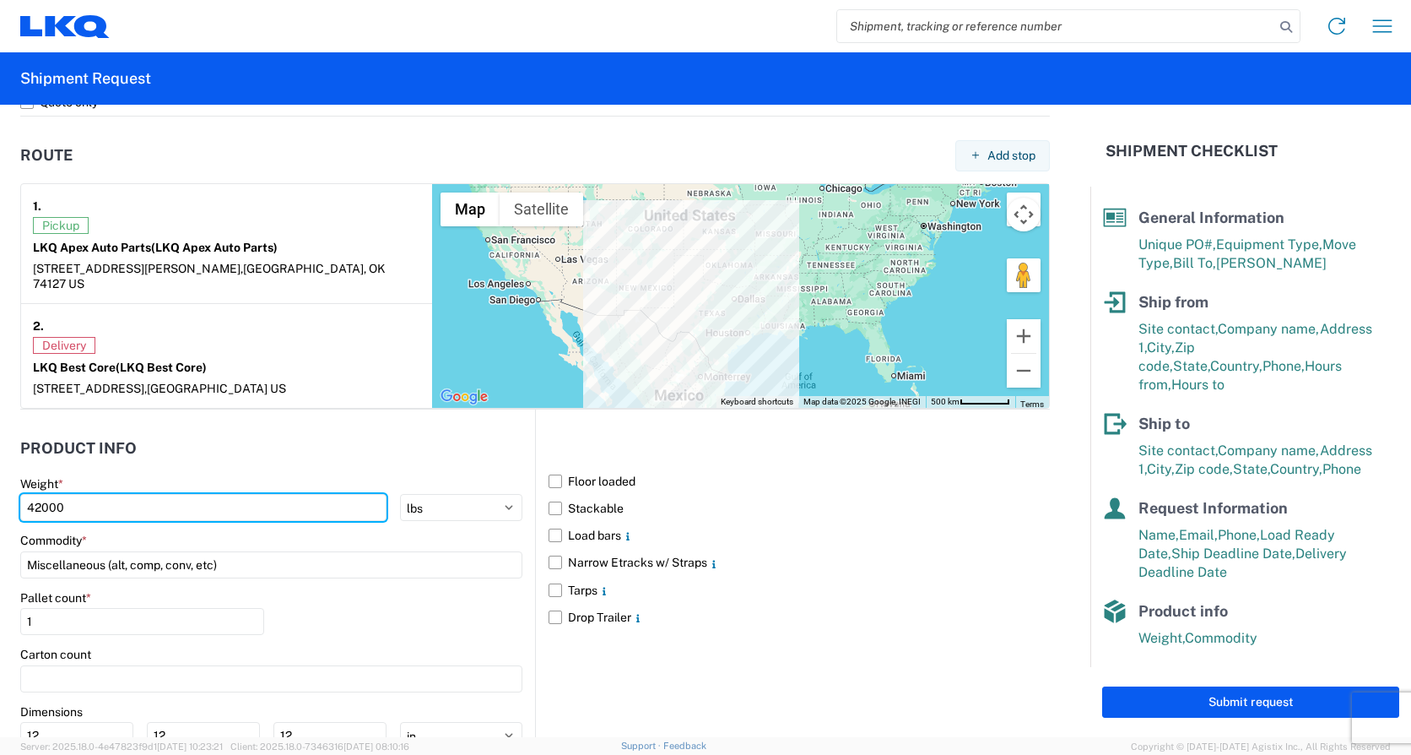
drag, startPoint x: 80, startPoint y: 493, endPoint x: -1, endPoint y: 482, distance: 81.8
click at [0, 482] on html "Home Shipment request Shipment tracking Shipment Request General Information Te…" at bounding box center [705, 377] width 1411 height 755
type input "40051"
click at [549, 468] on label "Floor loaded" at bounding box center [799, 481] width 501 height 27
click at [0, 0] on input "Floor loaded" at bounding box center [0, 0] width 0 height 0
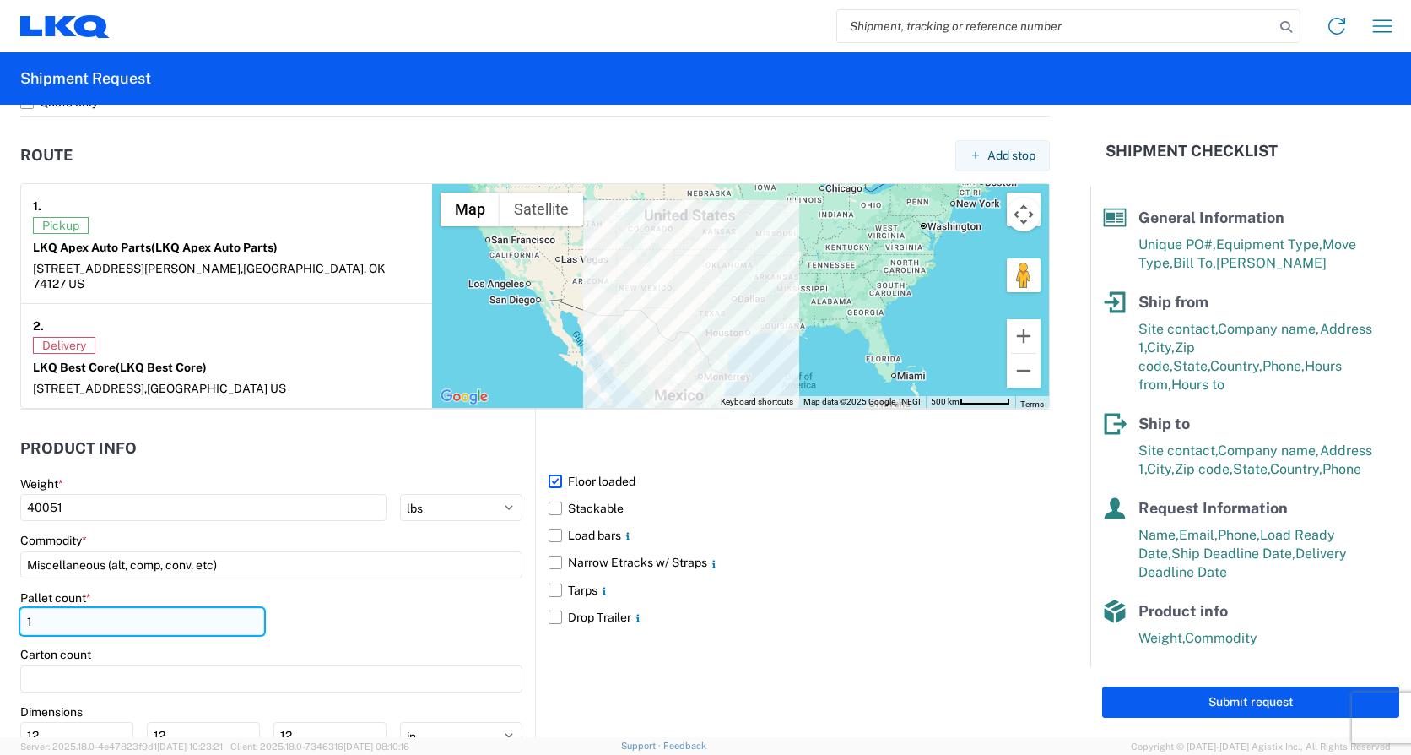
drag, startPoint x: 98, startPoint y: 607, endPoint x: 34, endPoint y: 607, distance: 64.1
click at [34, 608] on input "1" at bounding box center [142, 621] width 244 height 27
drag, startPoint x: 58, startPoint y: 603, endPoint x: 24, endPoint y: 599, distance: 34.8
click at [24, 608] on input "1" at bounding box center [142, 621] width 244 height 27
type input "22"
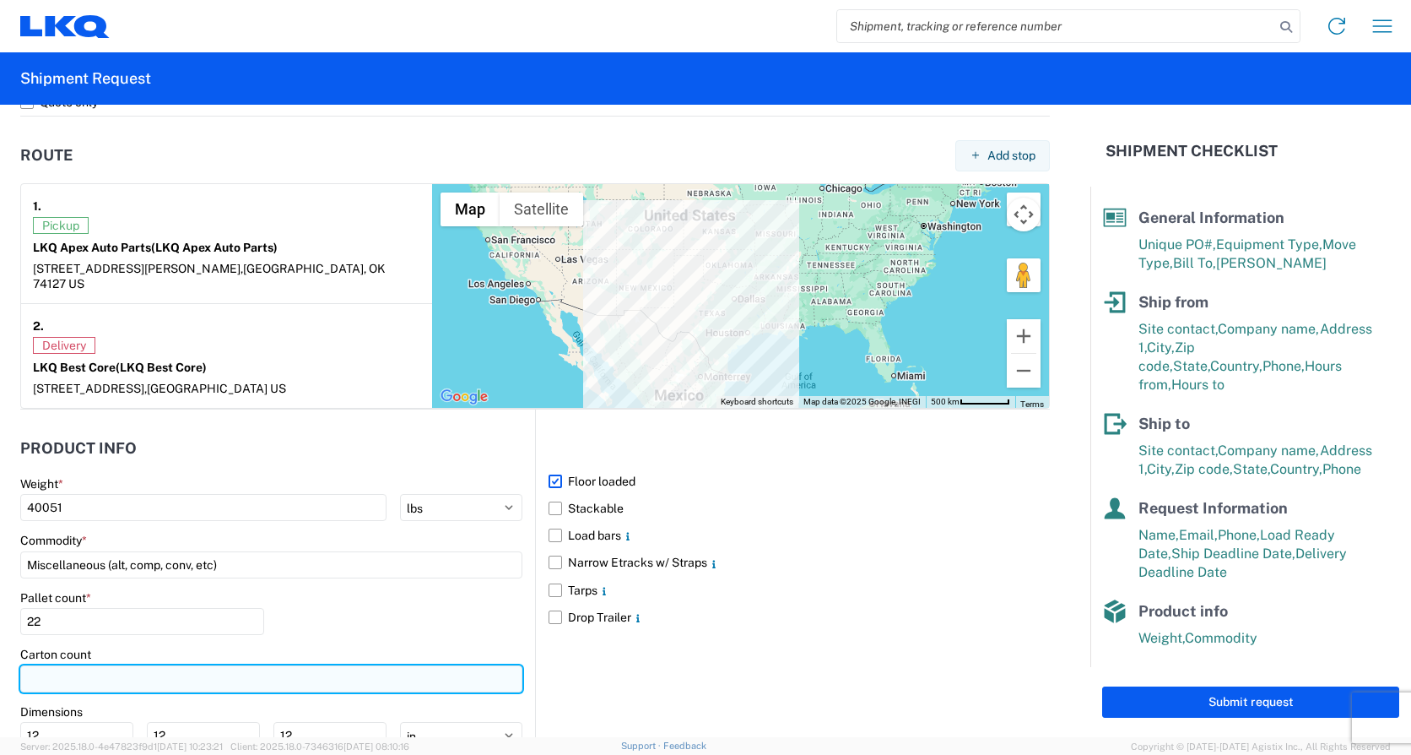
click at [124, 665] on input "number" at bounding box center [271, 678] width 502 height 27
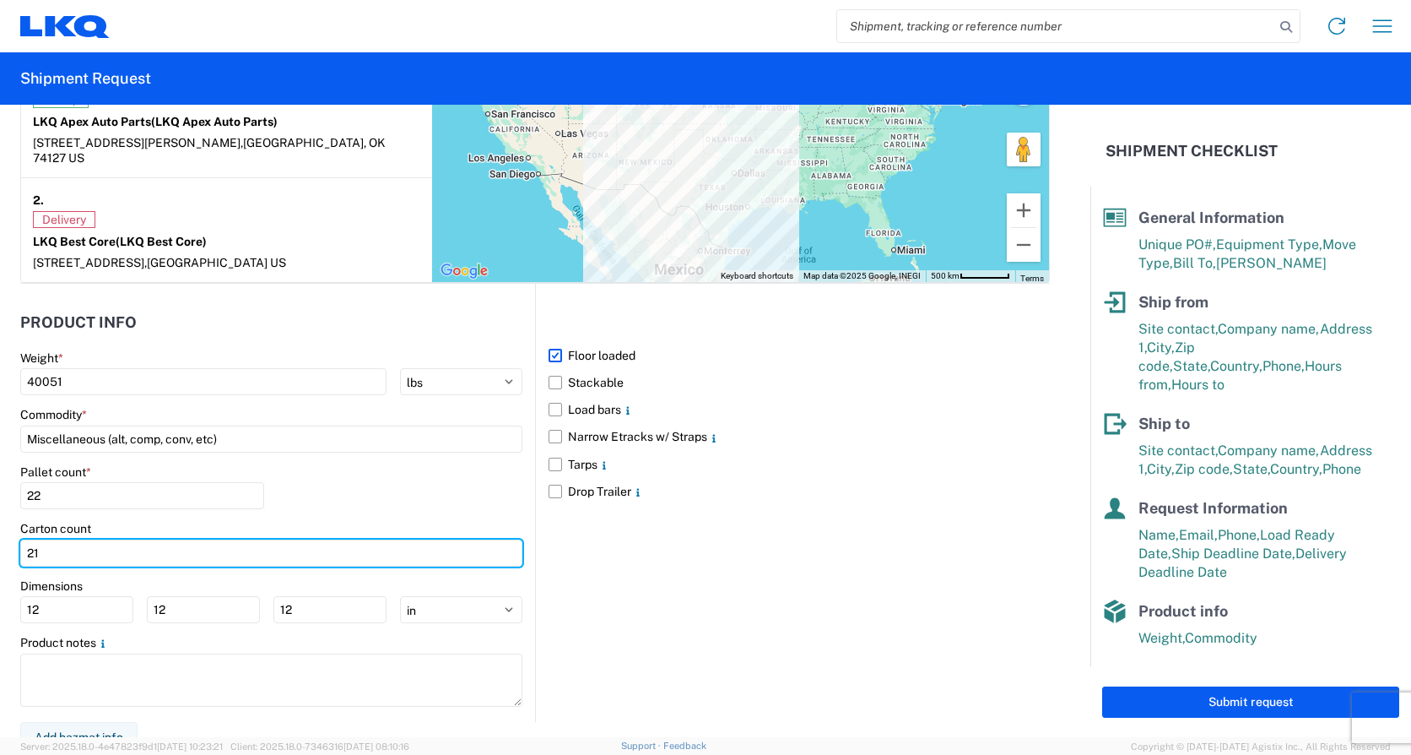
scroll to position [1393, 0]
type input "21"
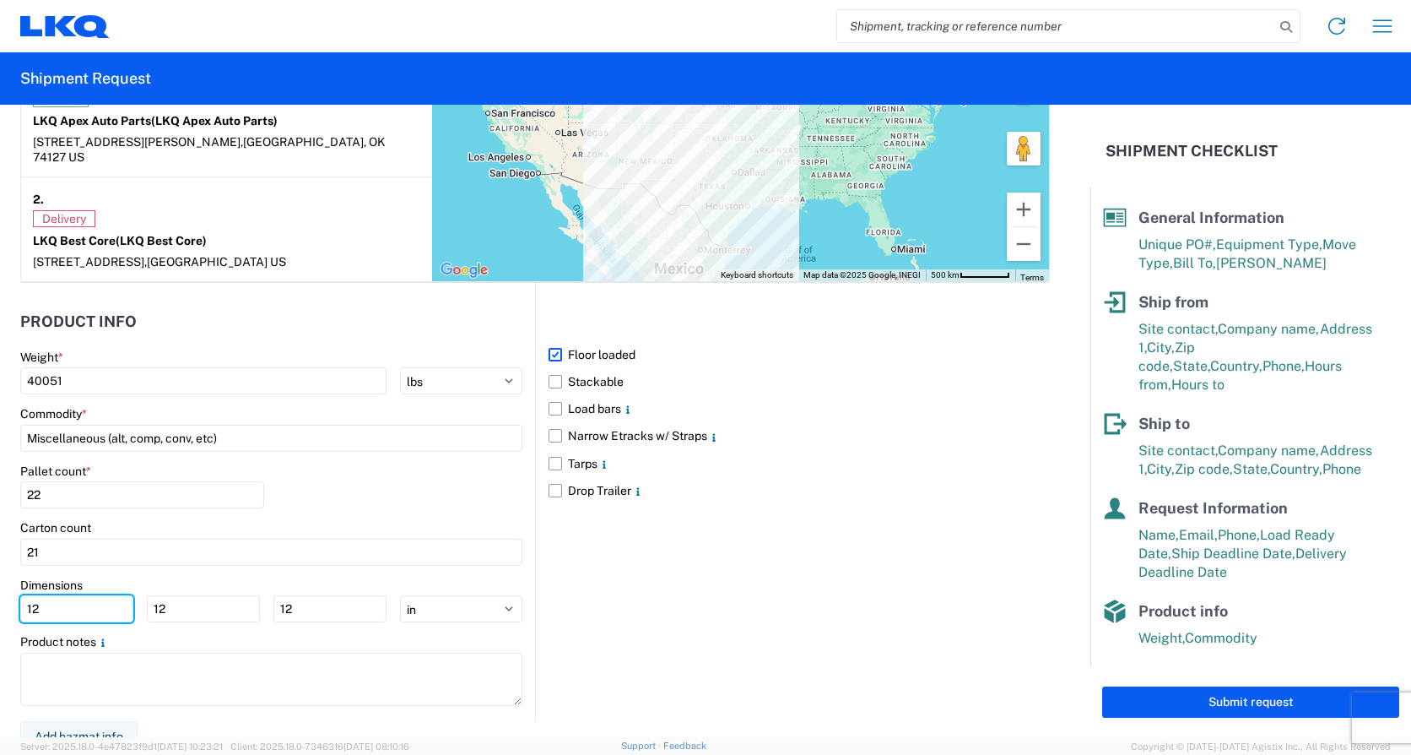
drag, startPoint x: 61, startPoint y: 592, endPoint x: 11, endPoint y: 587, distance: 50.0
click at [12, 587] on form "General Information Template PO# 745-210 Equipment Type * Select 53’ Dry Van Fl…" at bounding box center [545, 421] width 1090 height 632
type input "48"
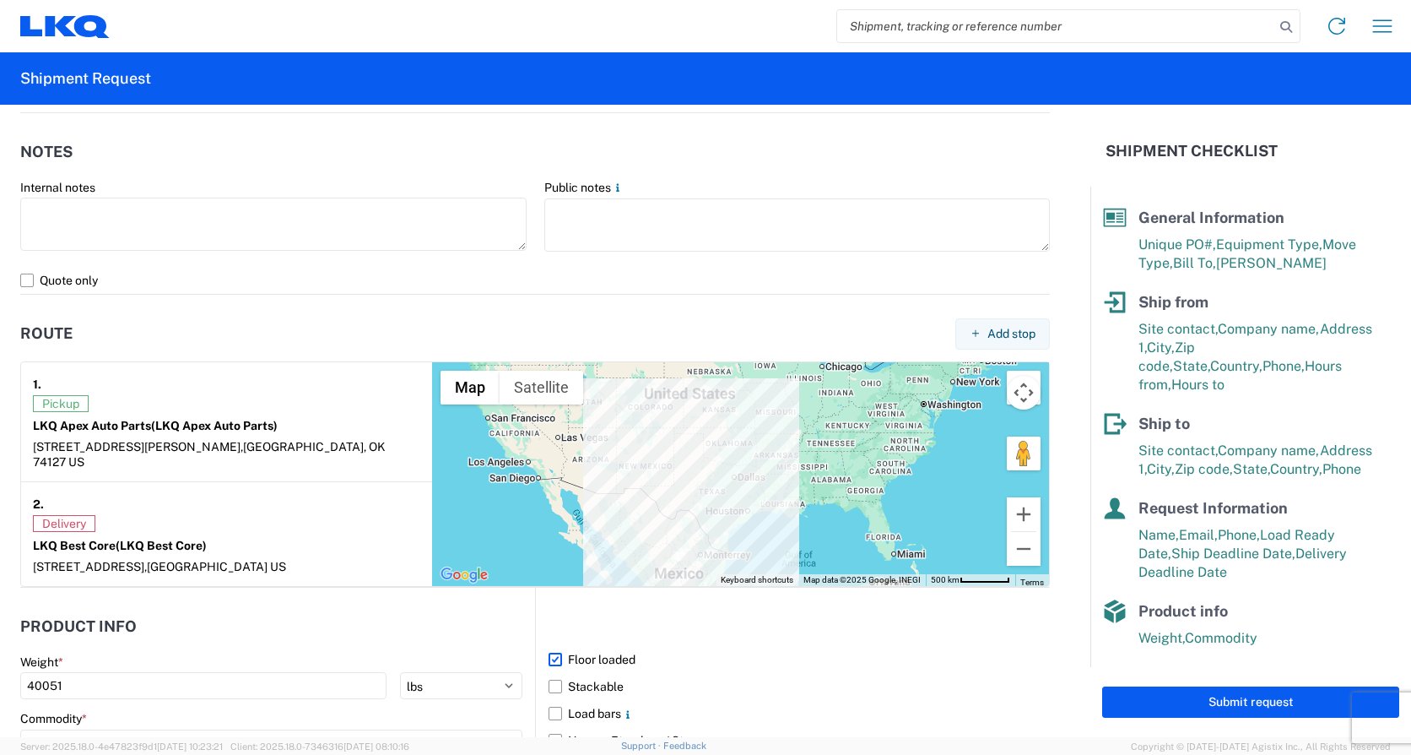
scroll to position [1097, 0]
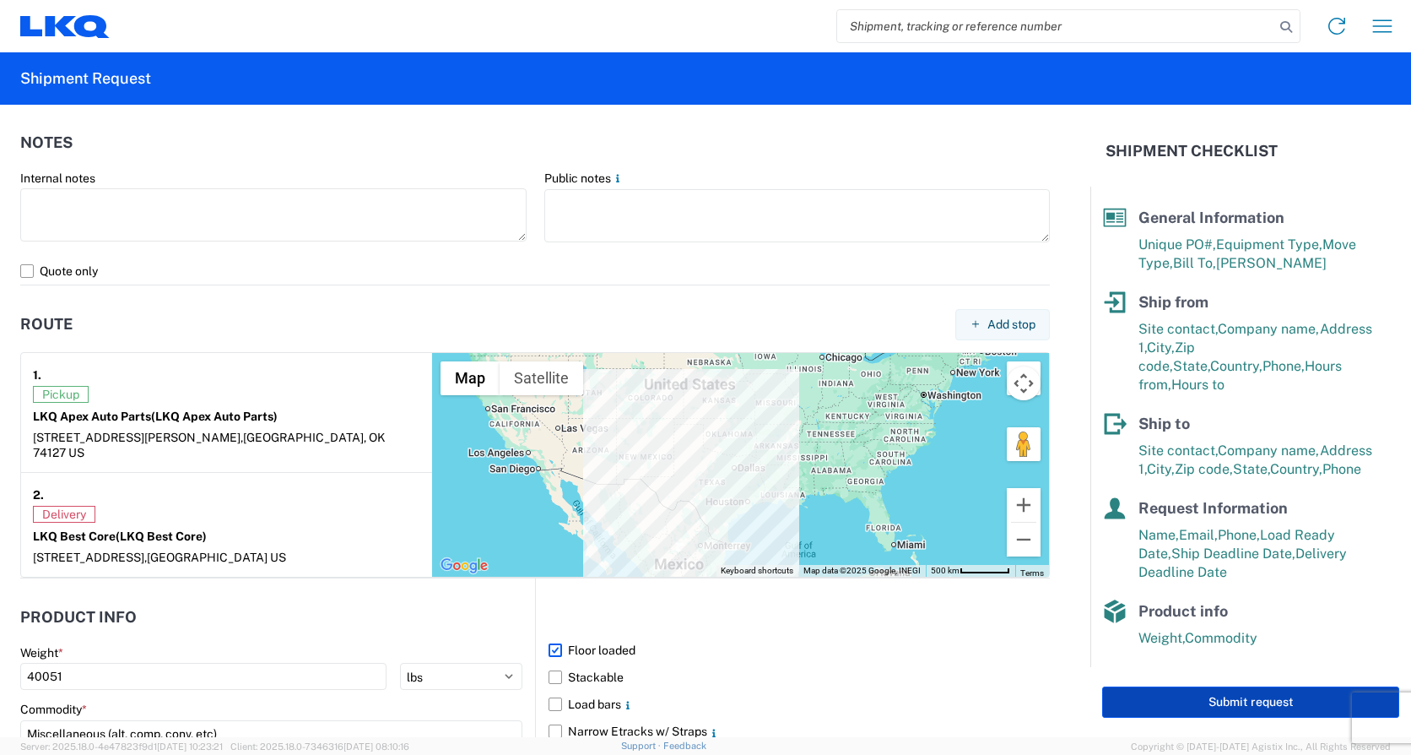
click at [1249, 695] on button "Submit request" at bounding box center [1250, 701] width 297 height 31
